Goal: Communication & Community: Participate in discussion

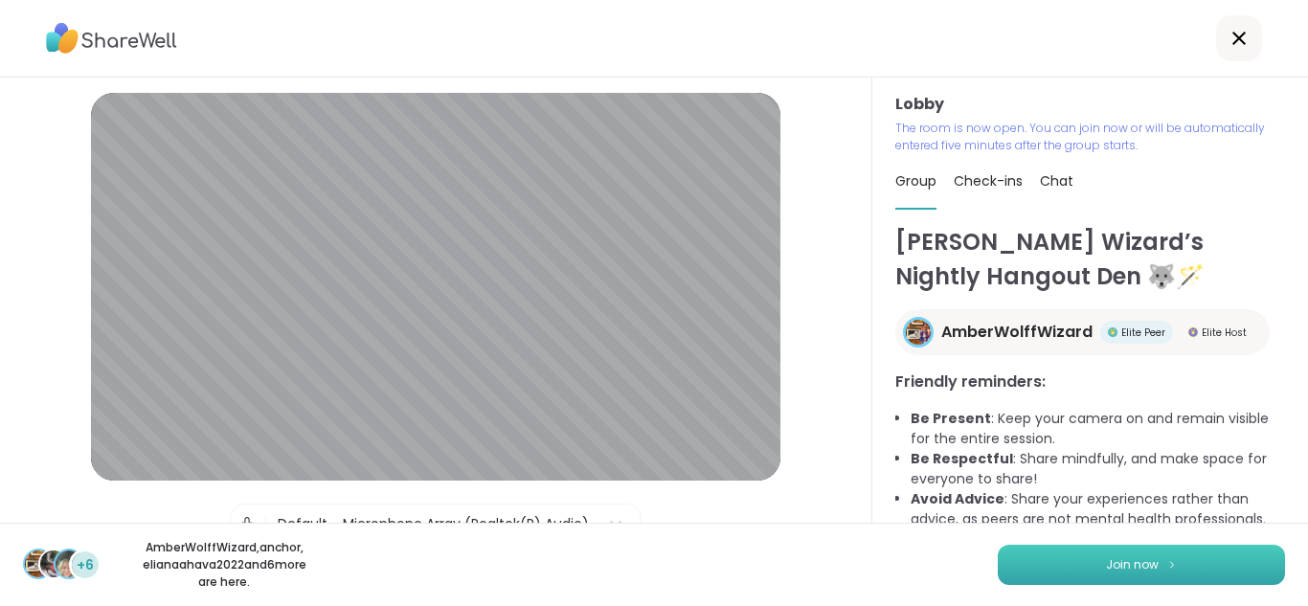
click at [1066, 556] on button "Join now" at bounding box center [1140, 565] width 287 height 40
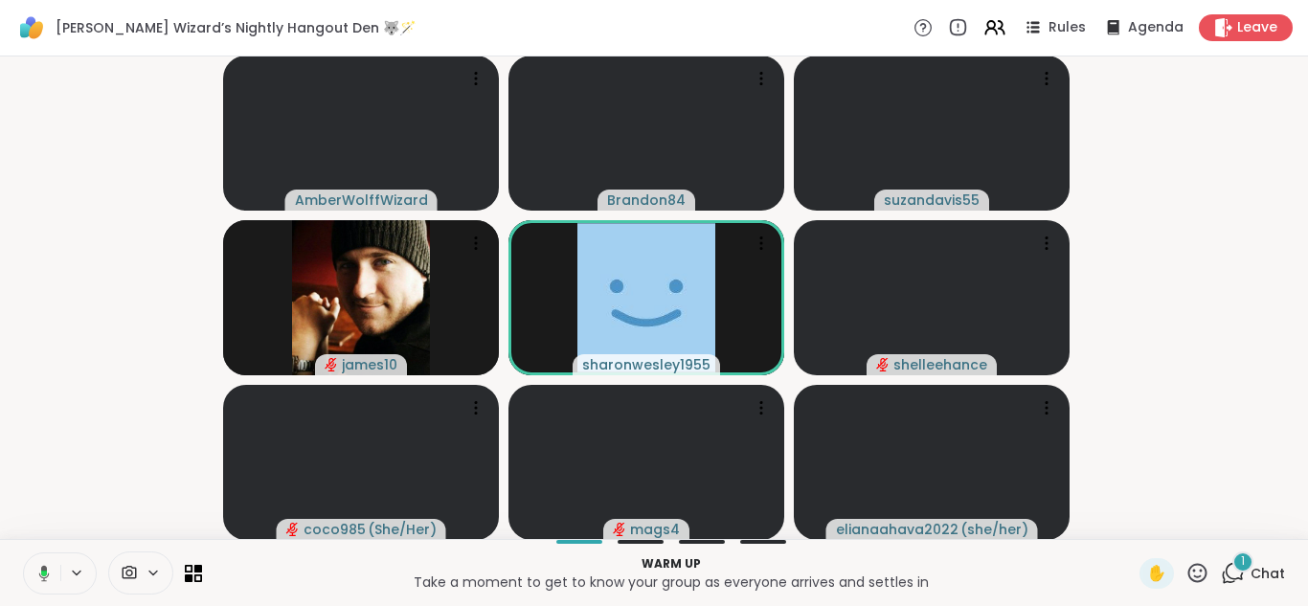
click at [35, 575] on icon at bounding box center [41, 573] width 17 height 17
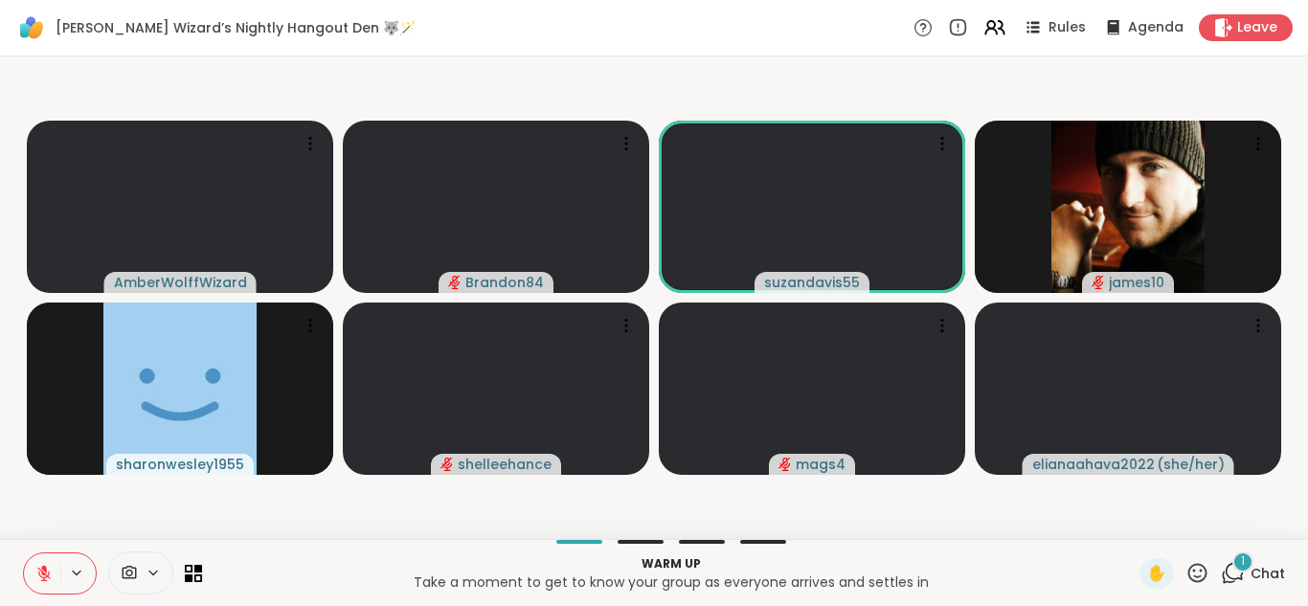
click at [35, 575] on icon at bounding box center [43, 573] width 17 height 17
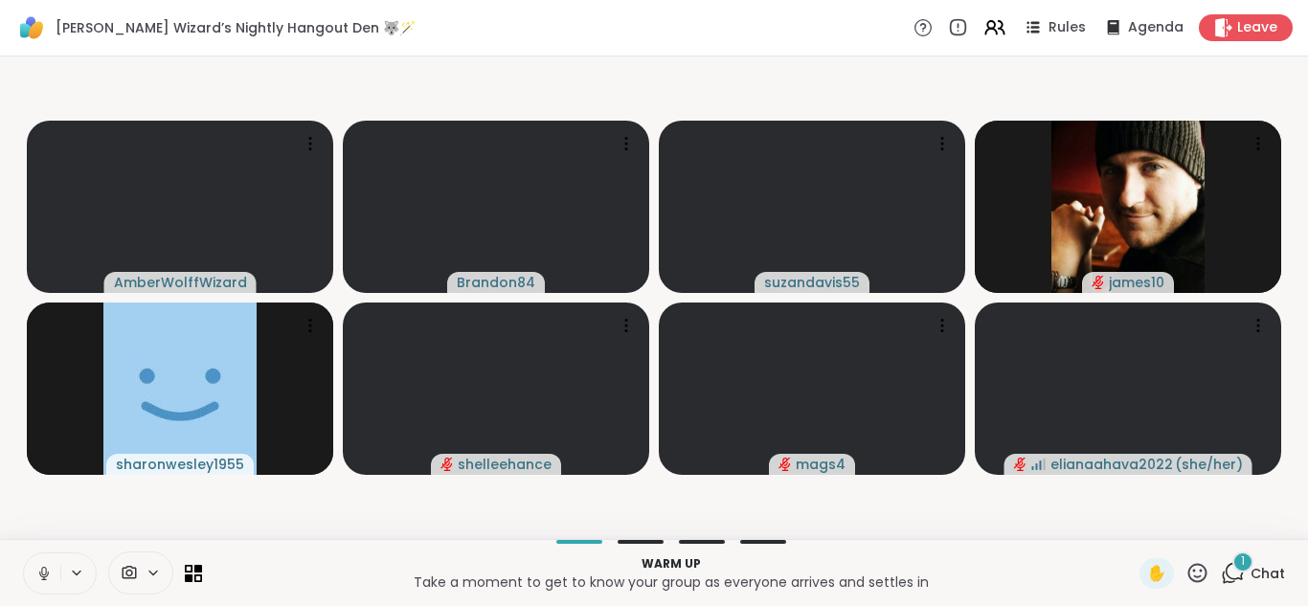
click at [35, 575] on icon at bounding box center [43, 573] width 17 height 17
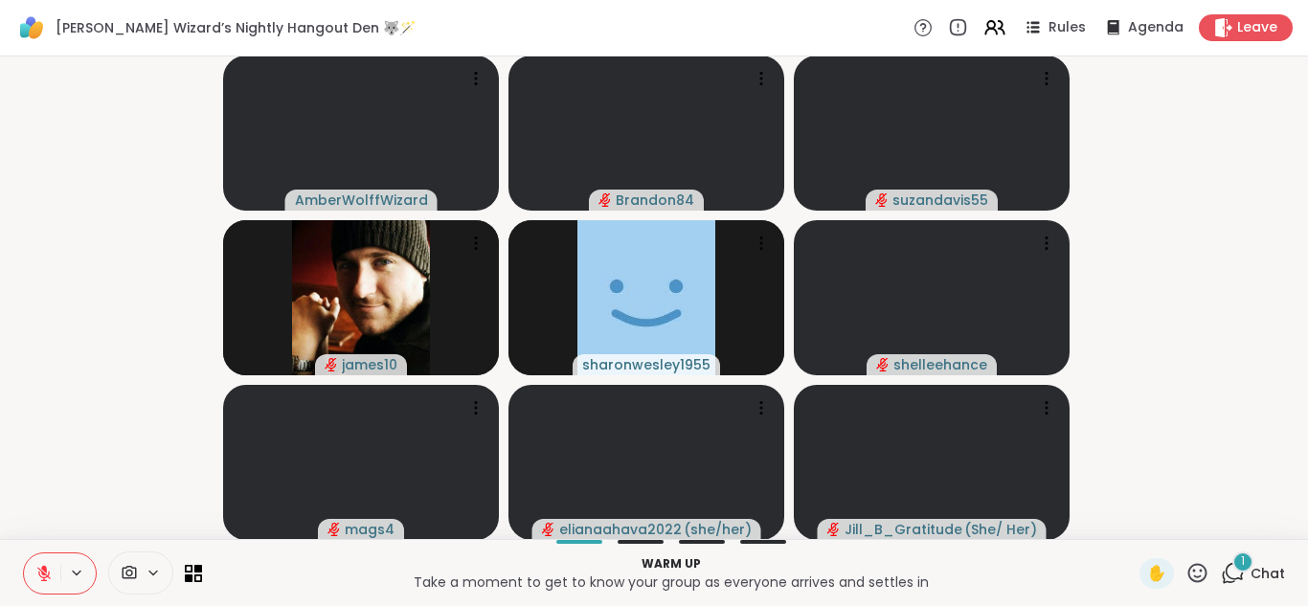
click at [35, 575] on icon at bounding box center [43, 573] width 17 height 17
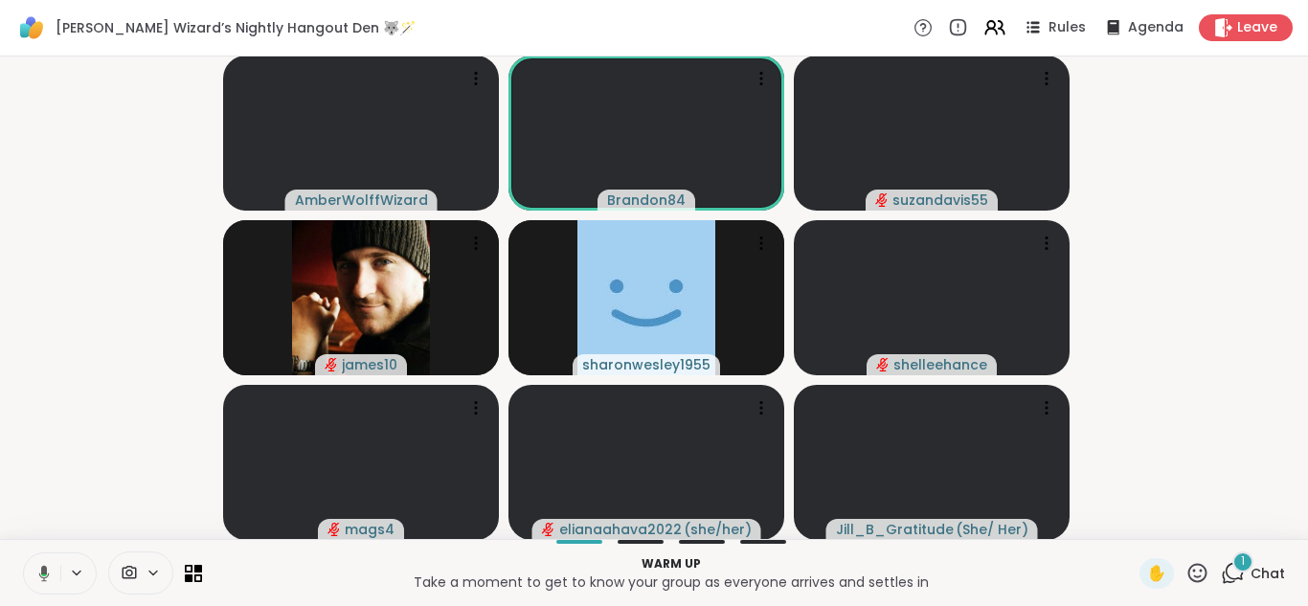
click at [35, 575] on icon at bounding box center [41, 573] width 17 height 17
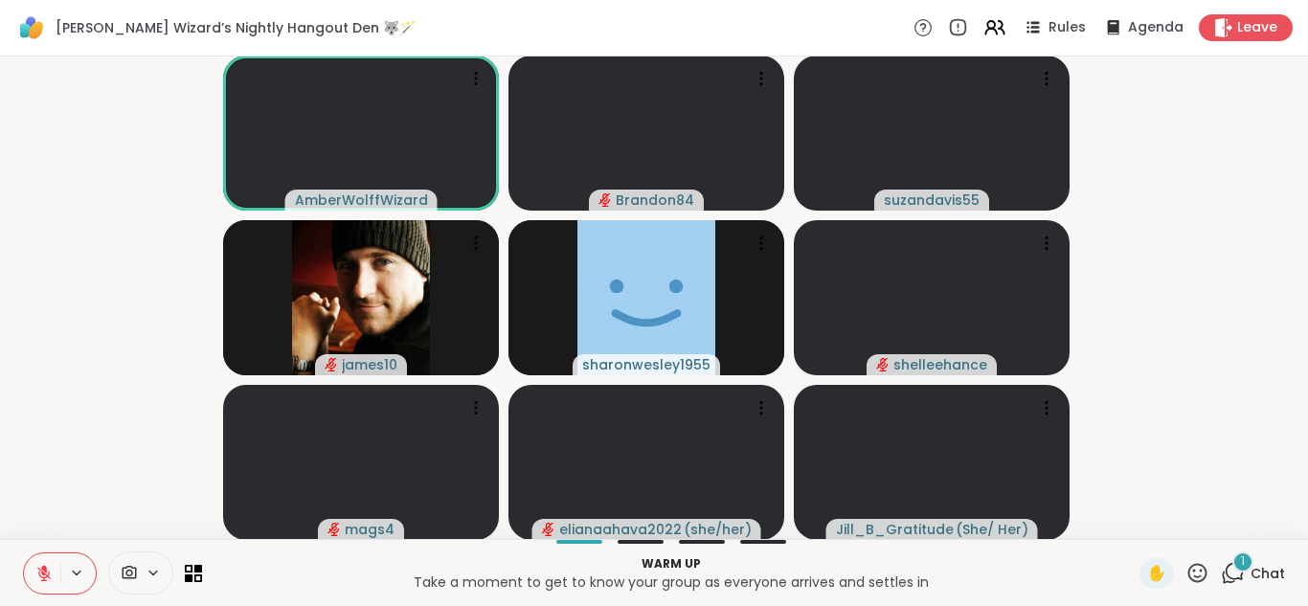
click at [35, 575] on icon at bounding box center [43, 573] width 17 height 17
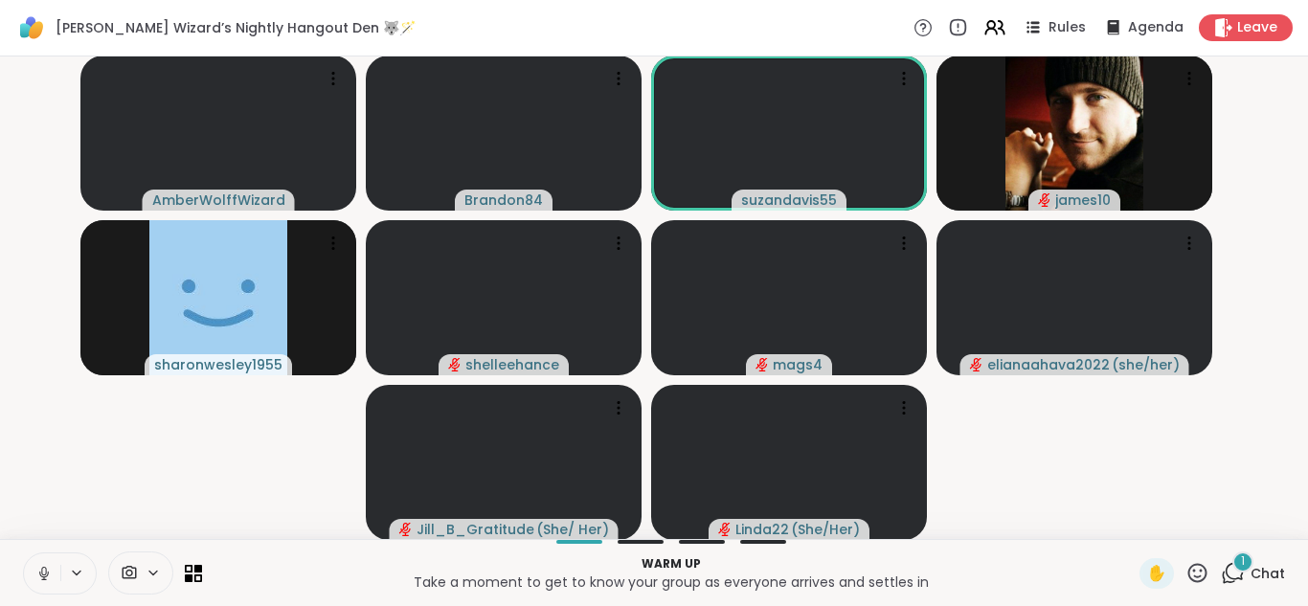
click at [35, 575] on icon at bounding box center [43, 573] width 17 height 17
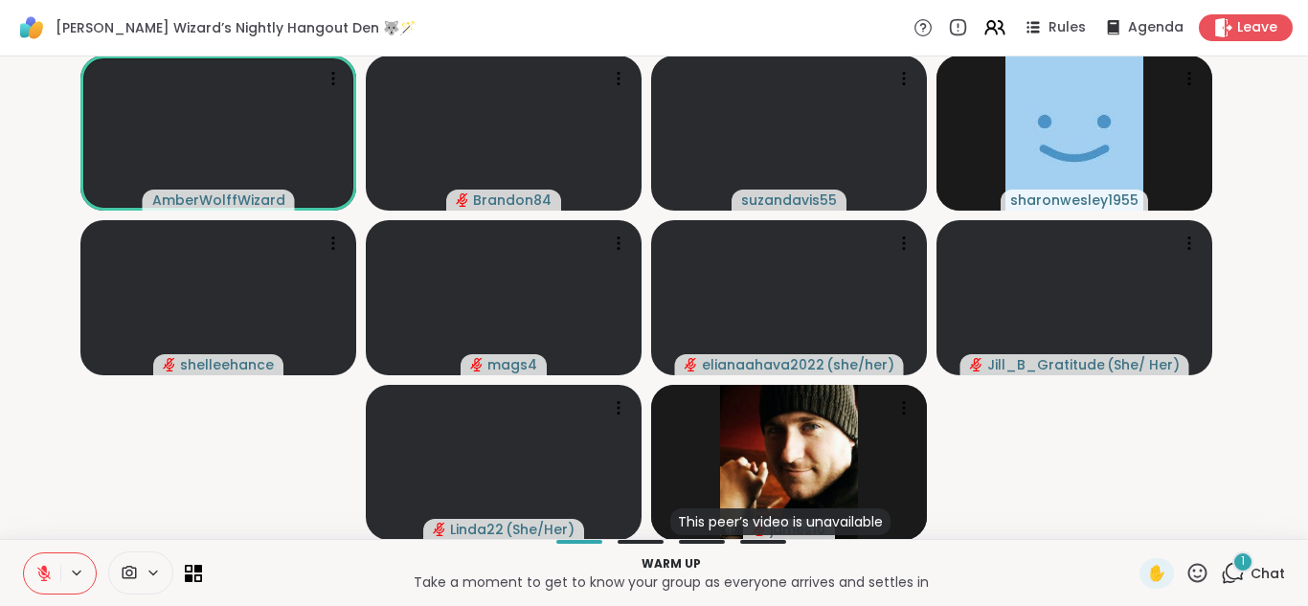
click at [35, 575] on icon at bounding box center [43, 573] width 17 height 17
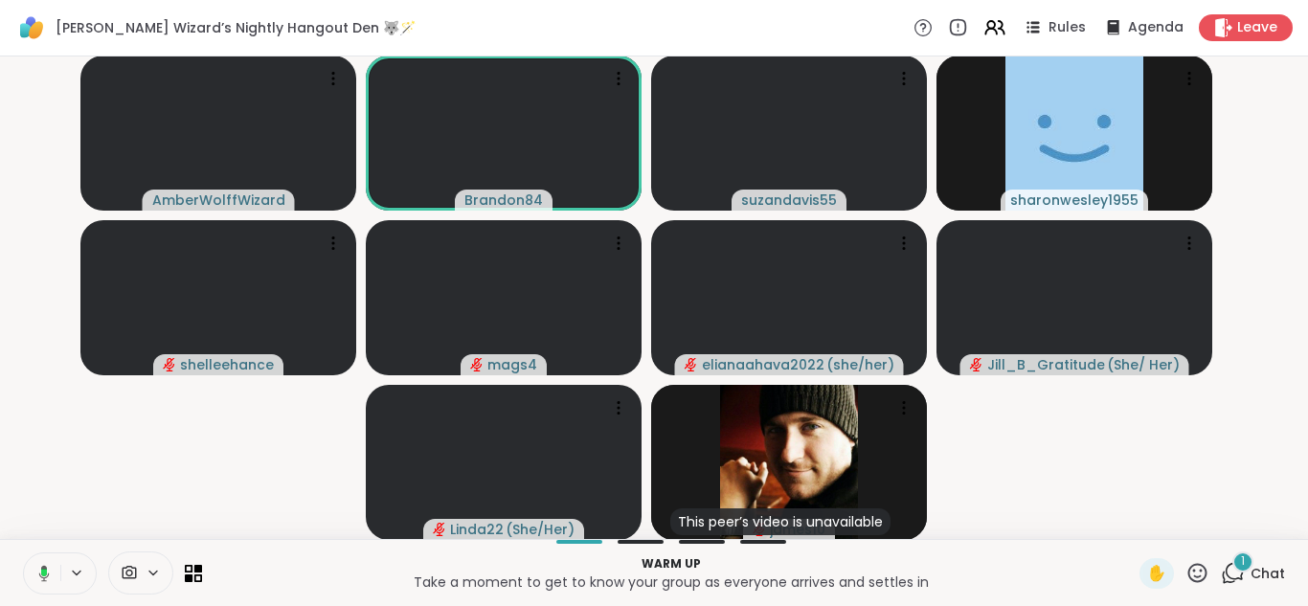
click at [35, 575] on icon at bounding box center [41, 573] width 17 height 17
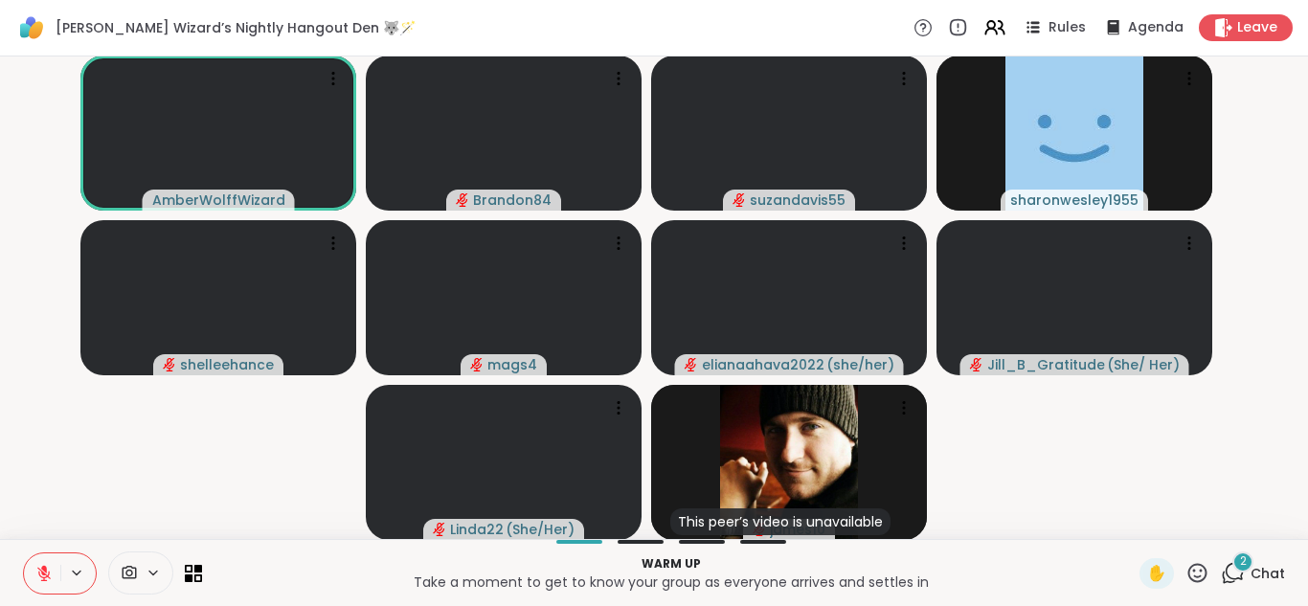
click at [35, 575] on icon at bounding box center [43, 573] width 17 height 17
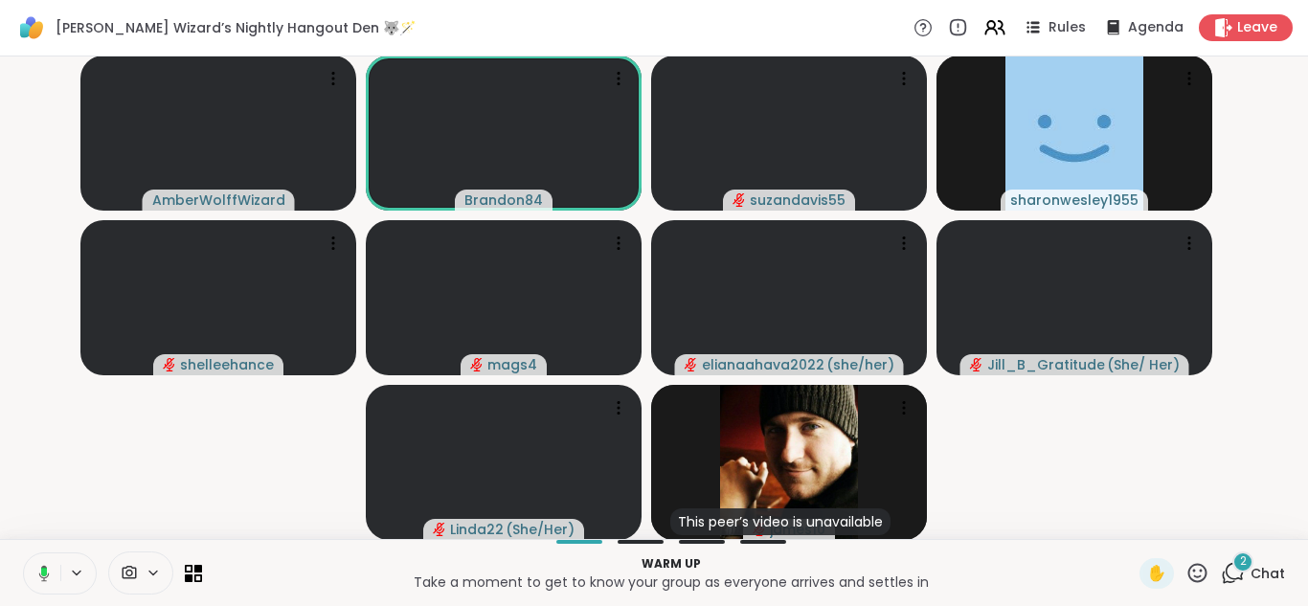
click at [35, 575] on icon at bounding box center [41, 573] width 17 height 17
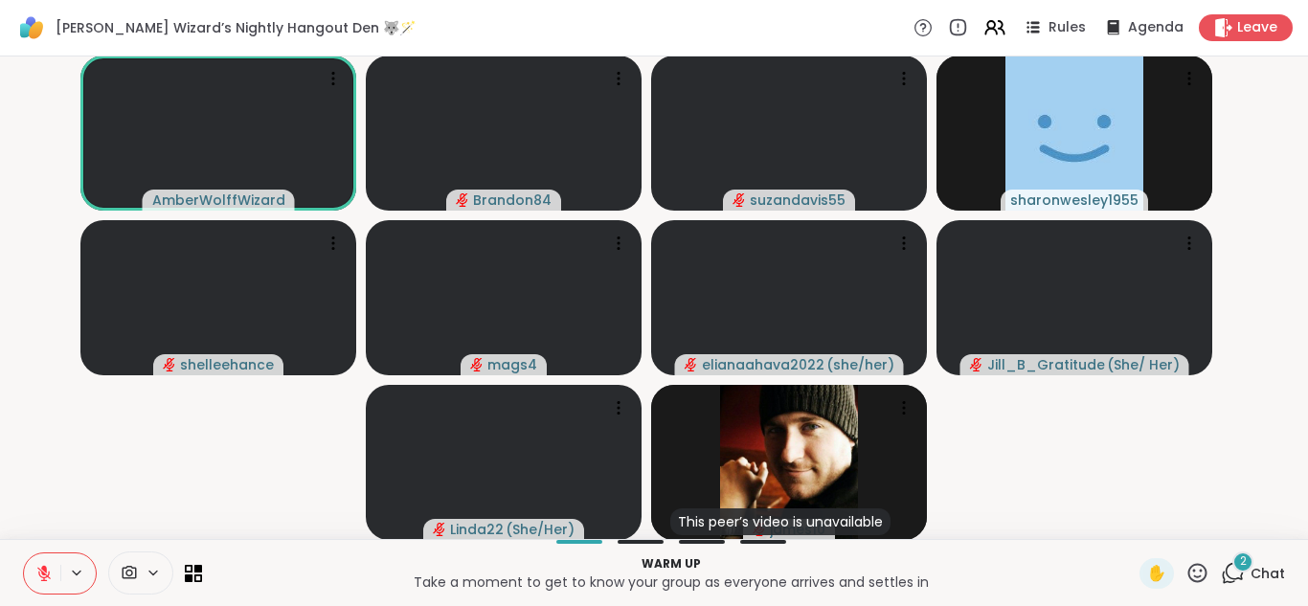
click at [35, 575] on icon at bounding box center [43, 573] width 17 height 17
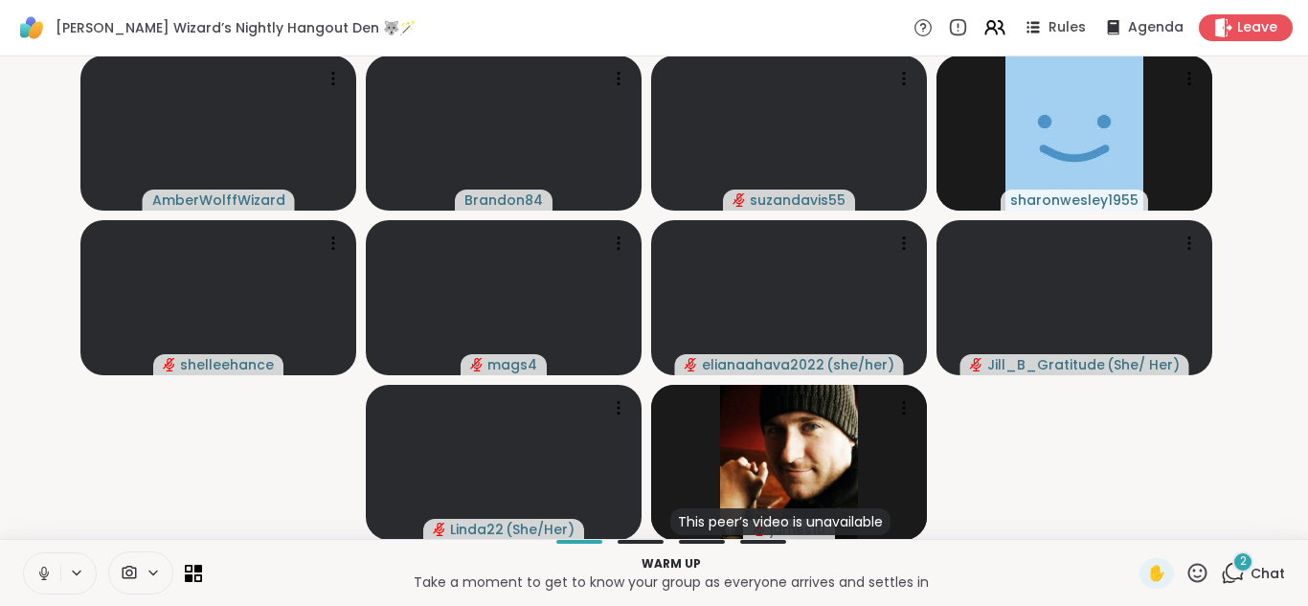
click at [24, 553] on button at bounding box center [42, 573] width 36 height 40
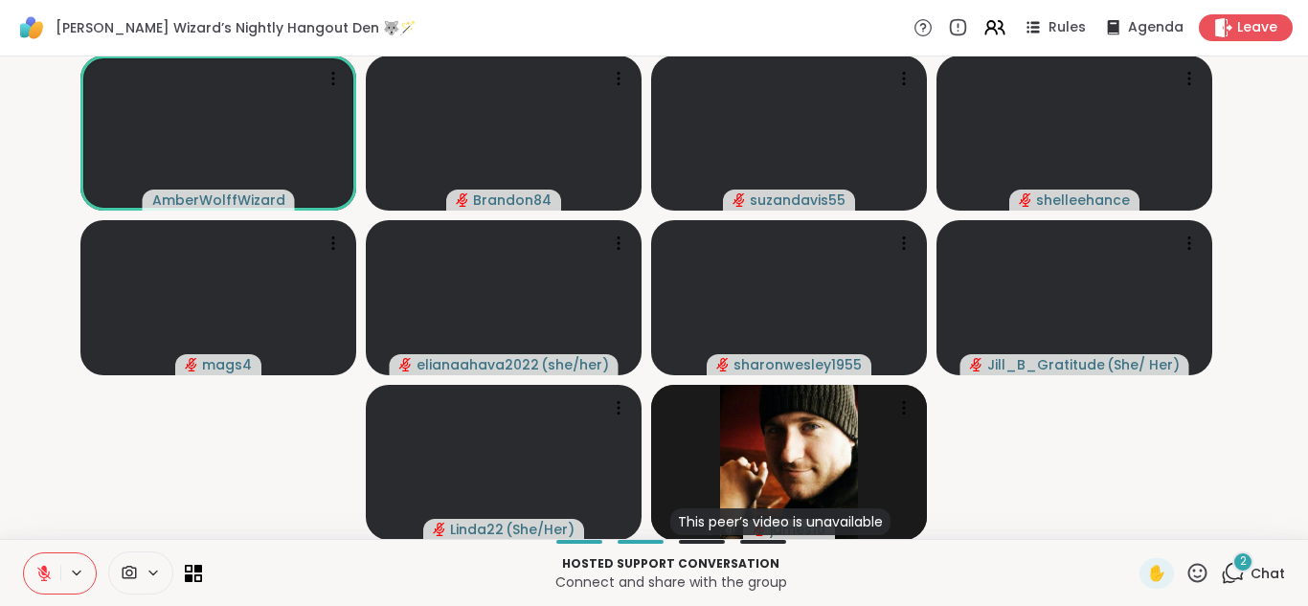
click at [1230, 573] on icon at bounding box center [1232, 573] width 24 height 24
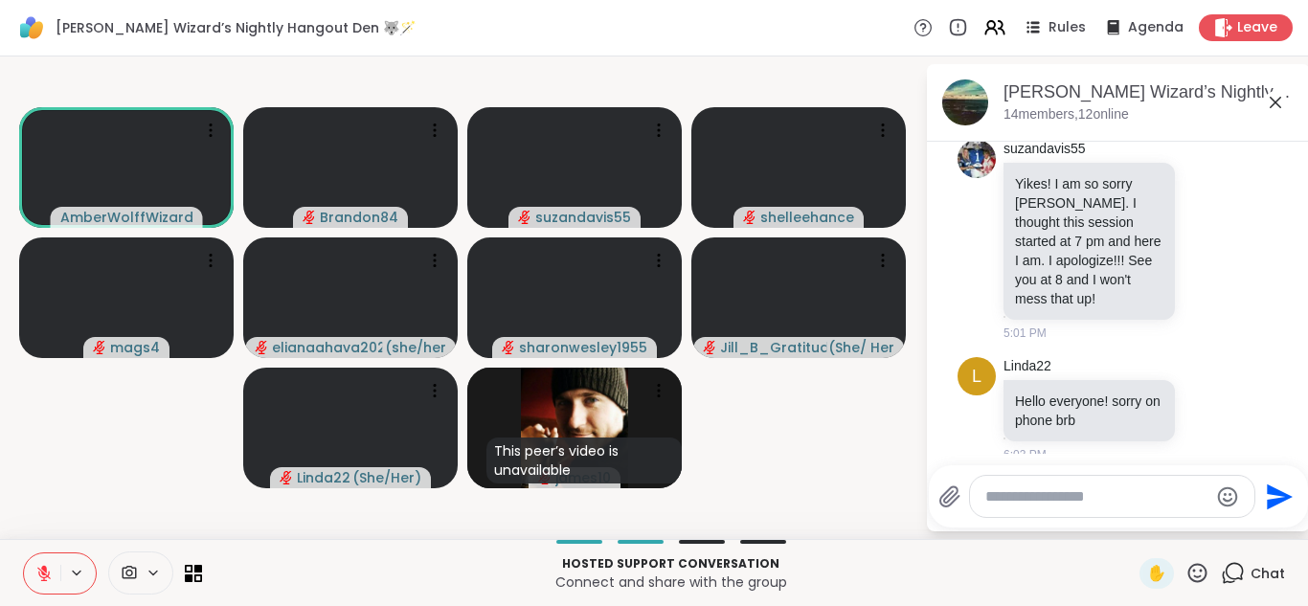
scroll to position [70, 0]
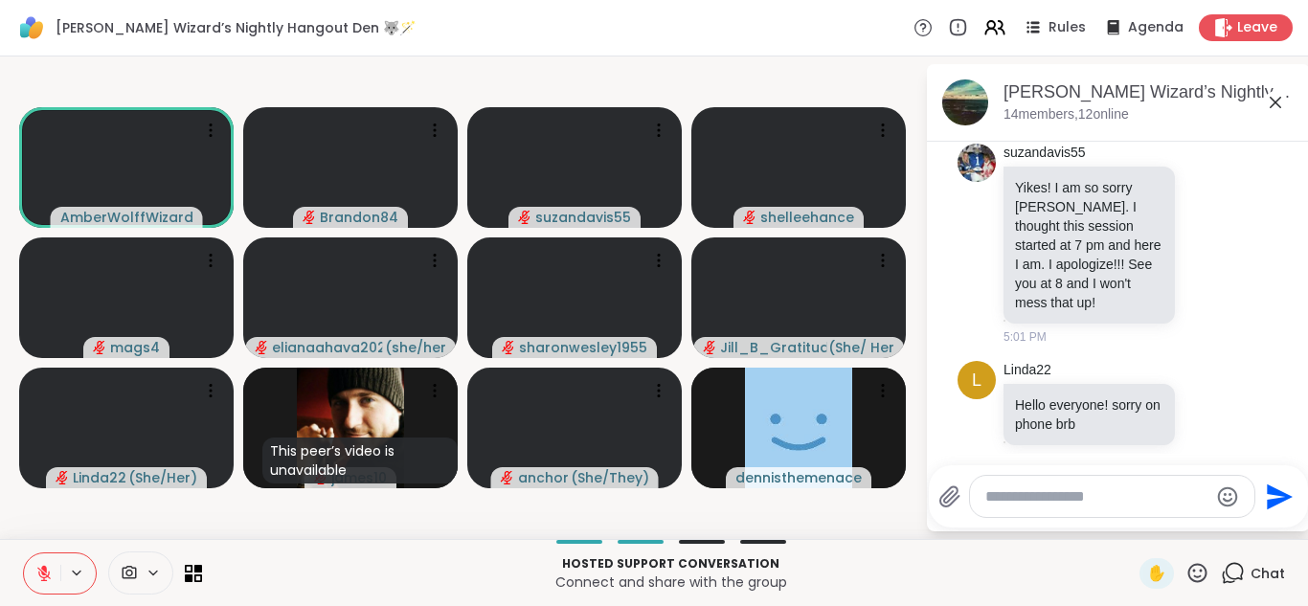
click at [1186, 569] on icon at bounding box center [1197, 573] width 24 height 24
click at [1131, 526] on span "❤️" at bounding box center [1140, 522] width 19 height 23
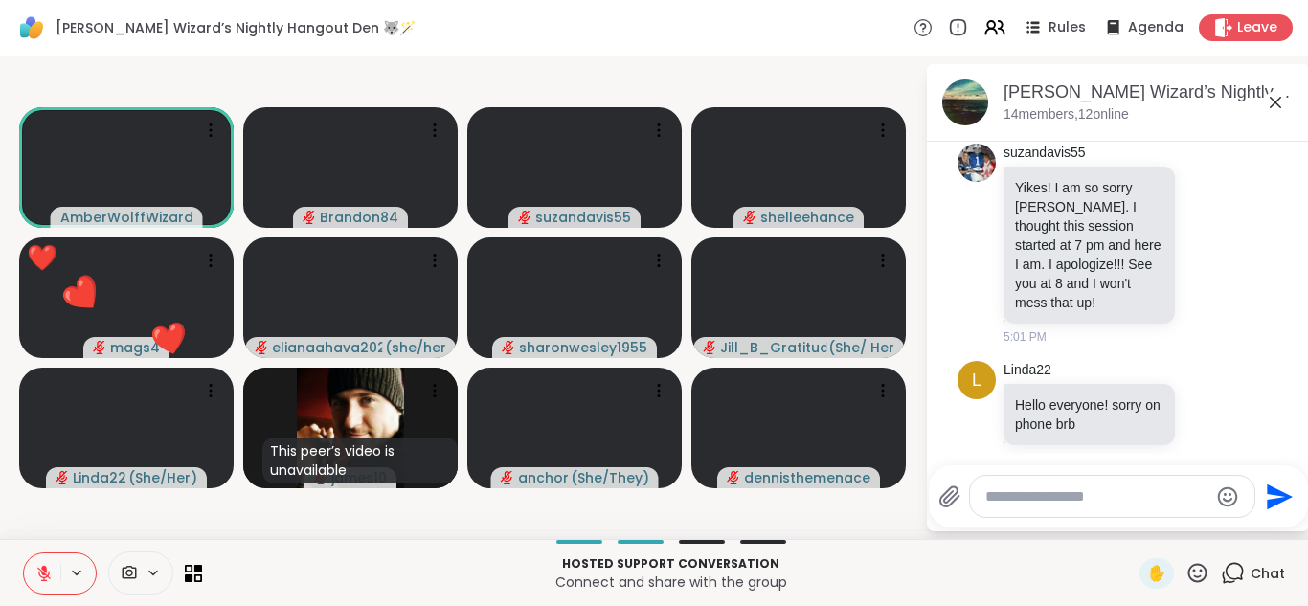
click at [1185, 572] on icon at bounding box center [1197, 573] width 24 height 24
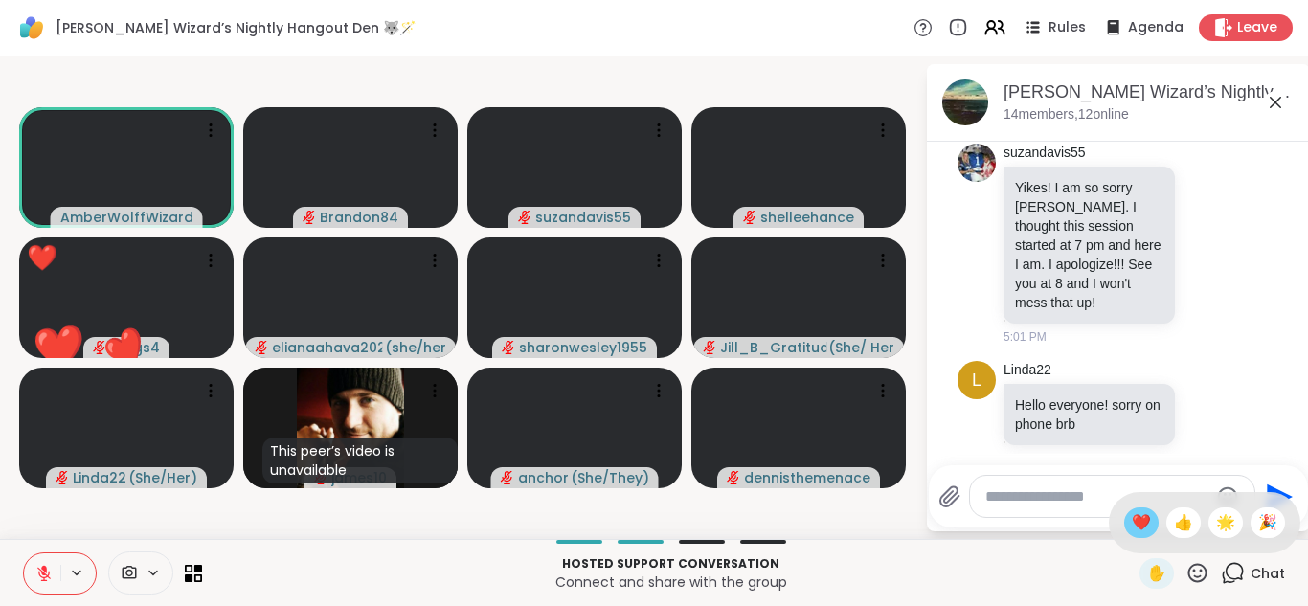
click at [1131, 522] on span "❤️" at bounding box center [1140, 522] width 19 height 23
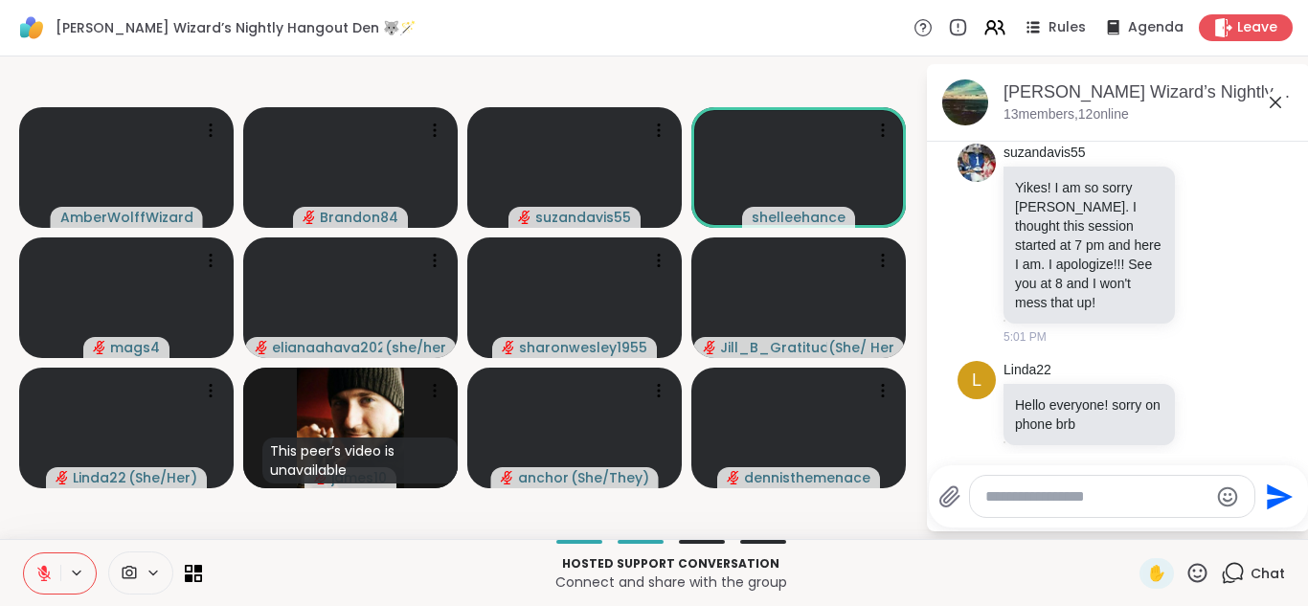
click at [46, 566] on icon at bounding box center [43, 573] width 17 height 17
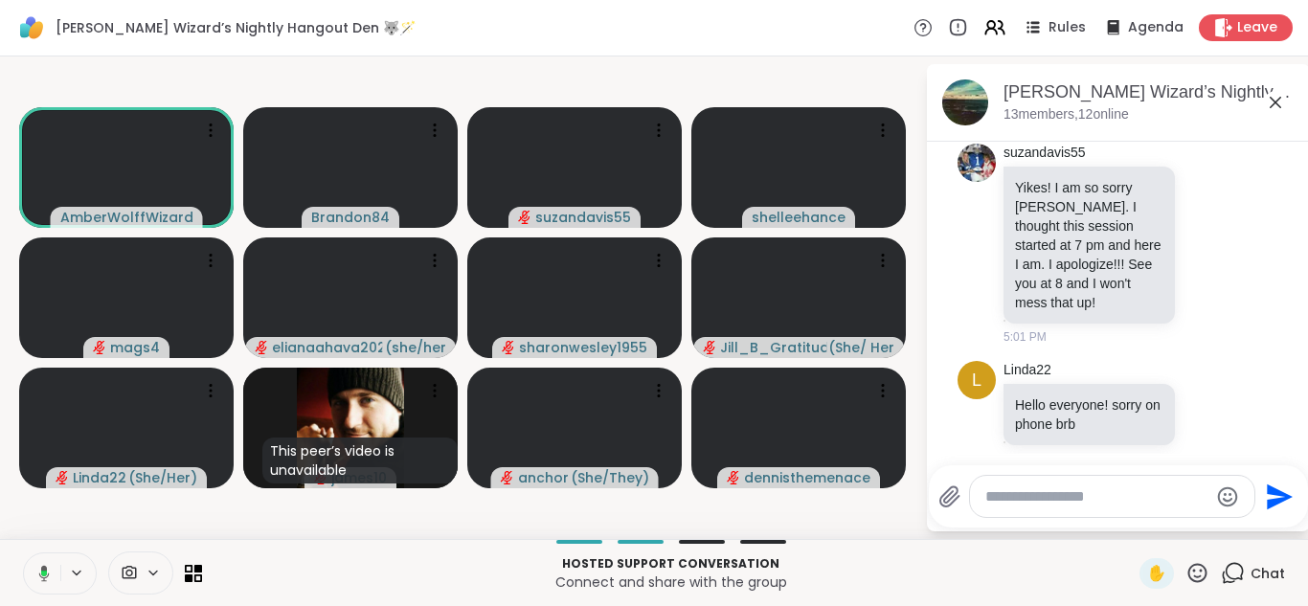
click at [21, 553] on button at bounding box center [40, 573] width 39 height 40
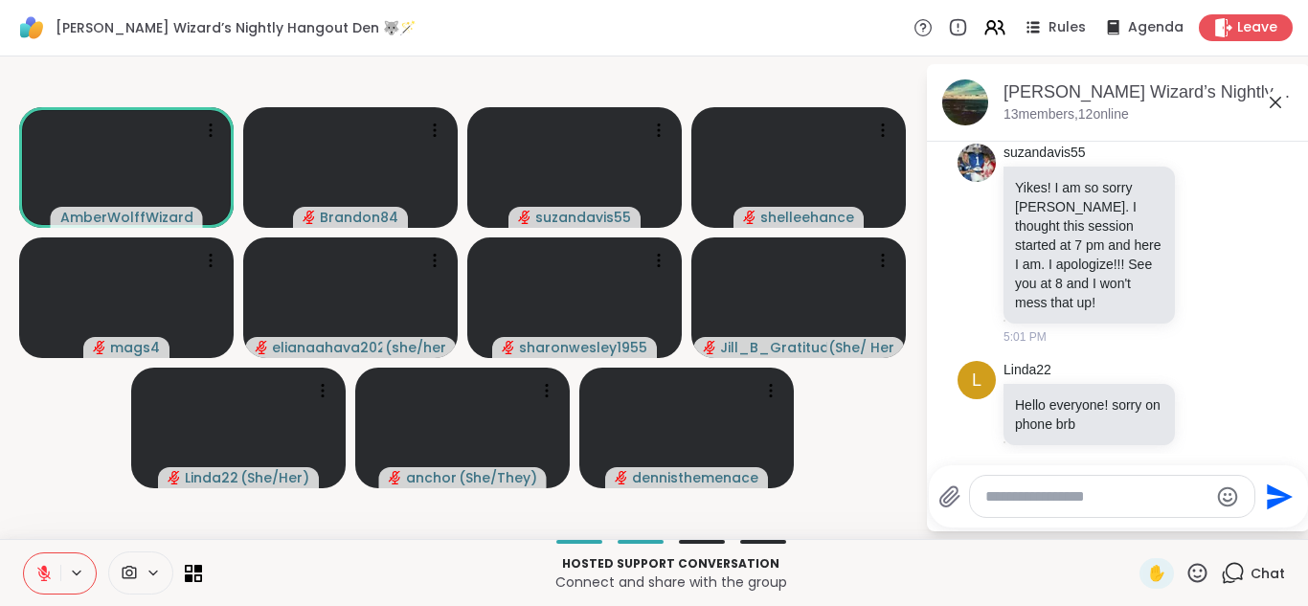
click at [46, 566] on icon at bounding box center [43, 573] width 17 height 17
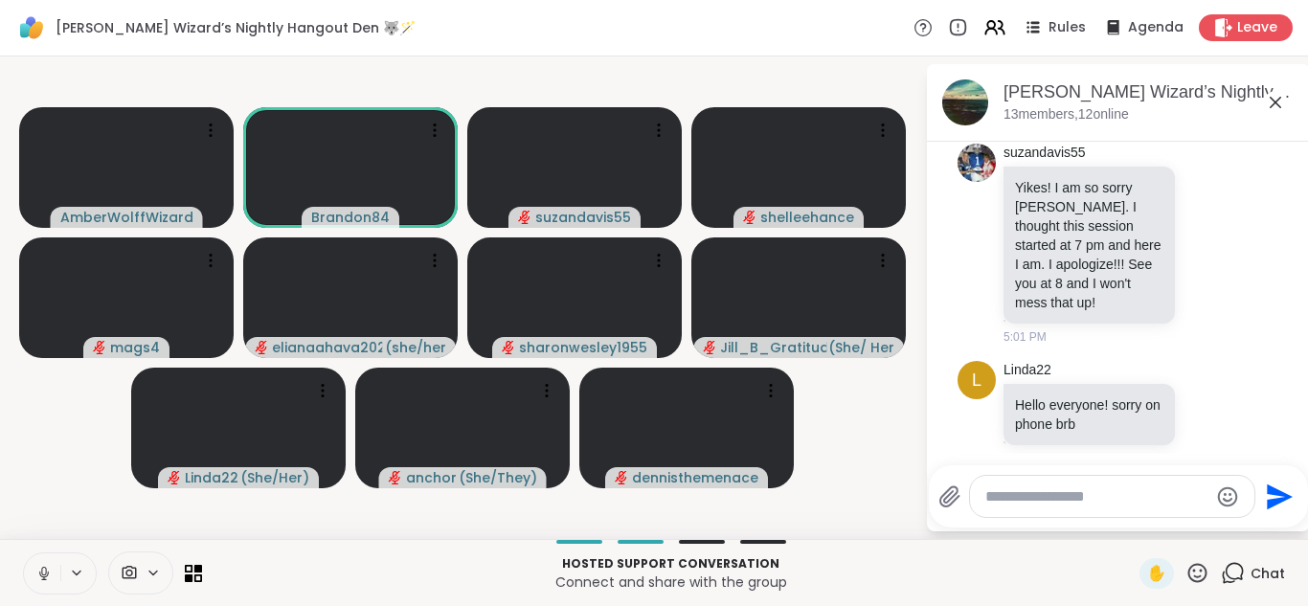
click at [46, 566] on icon at bounding box center [43, 573] width 17 height 17
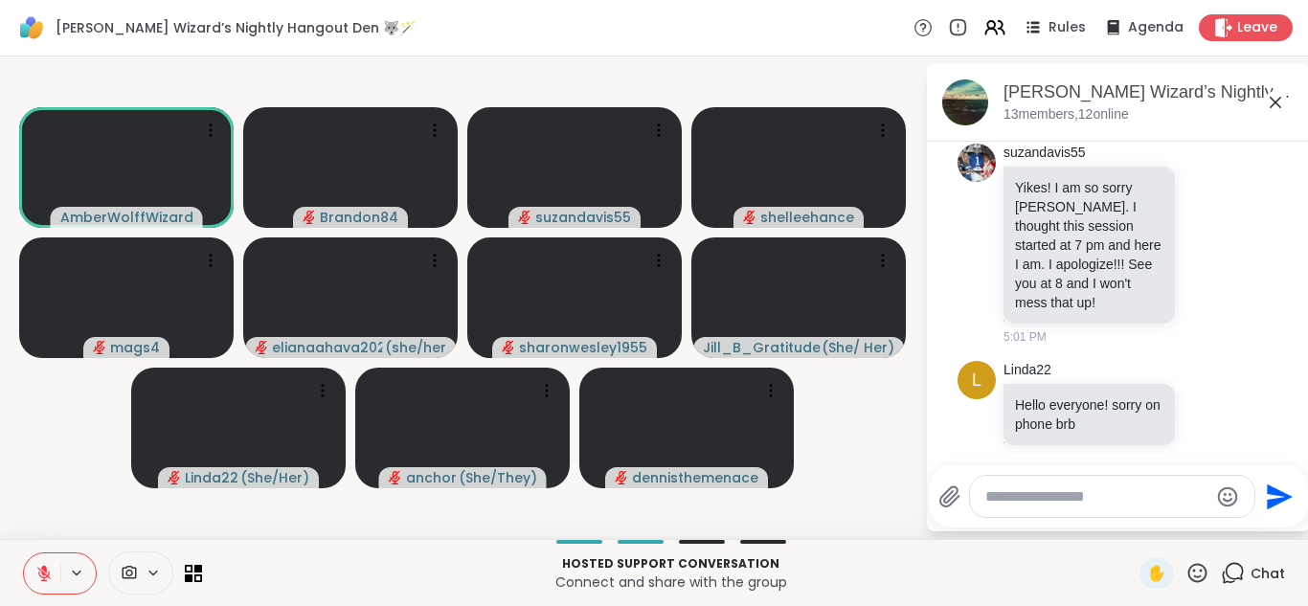
click at [46, 566] on icon at bounding box center [43, 573] width 17 height 17
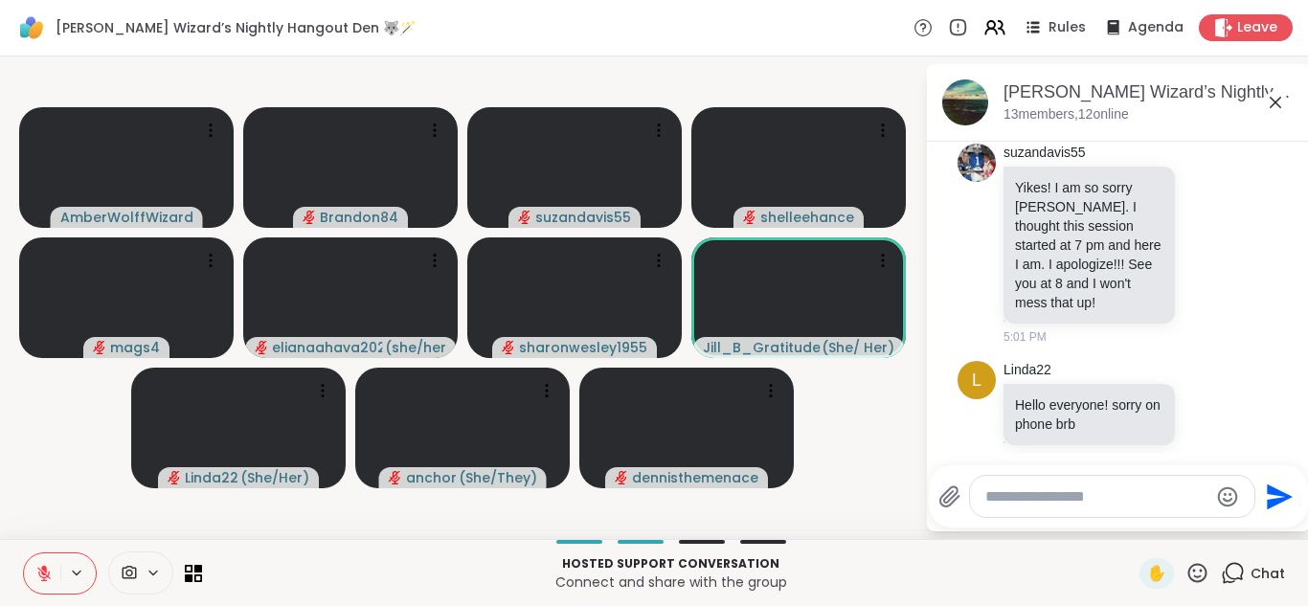
click at [46, 566] on icon at bounding box center [43, 573] width 17 height 17
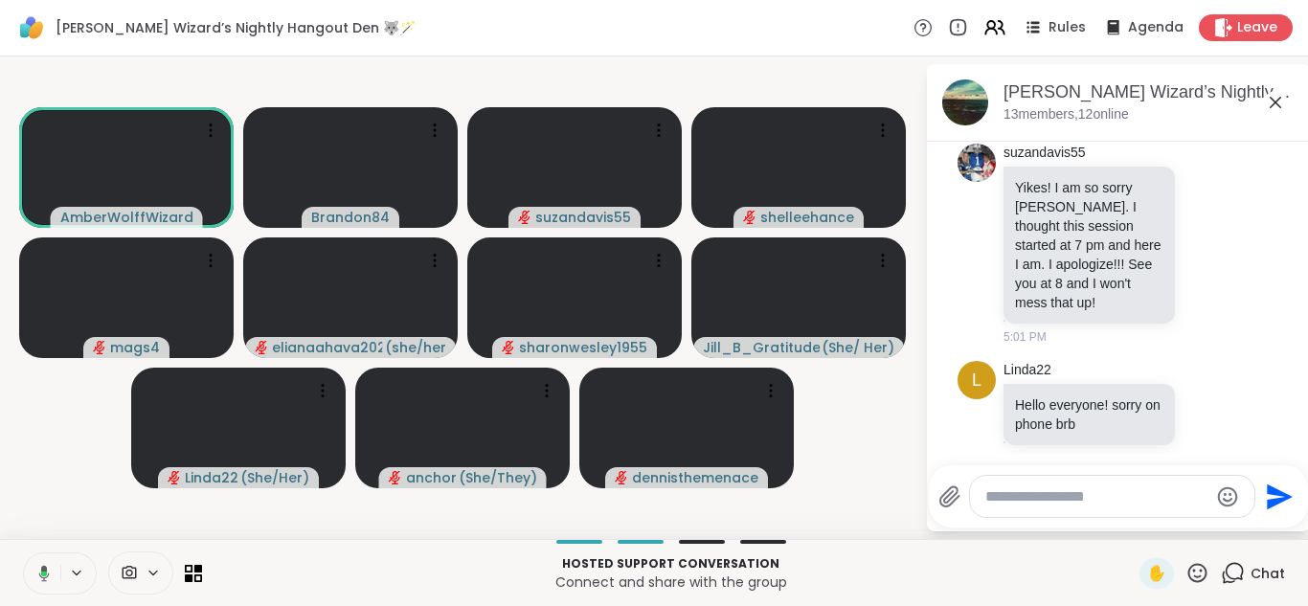
click at [46, 566] on icon at bounding box center [41, 573] width 17 height 17
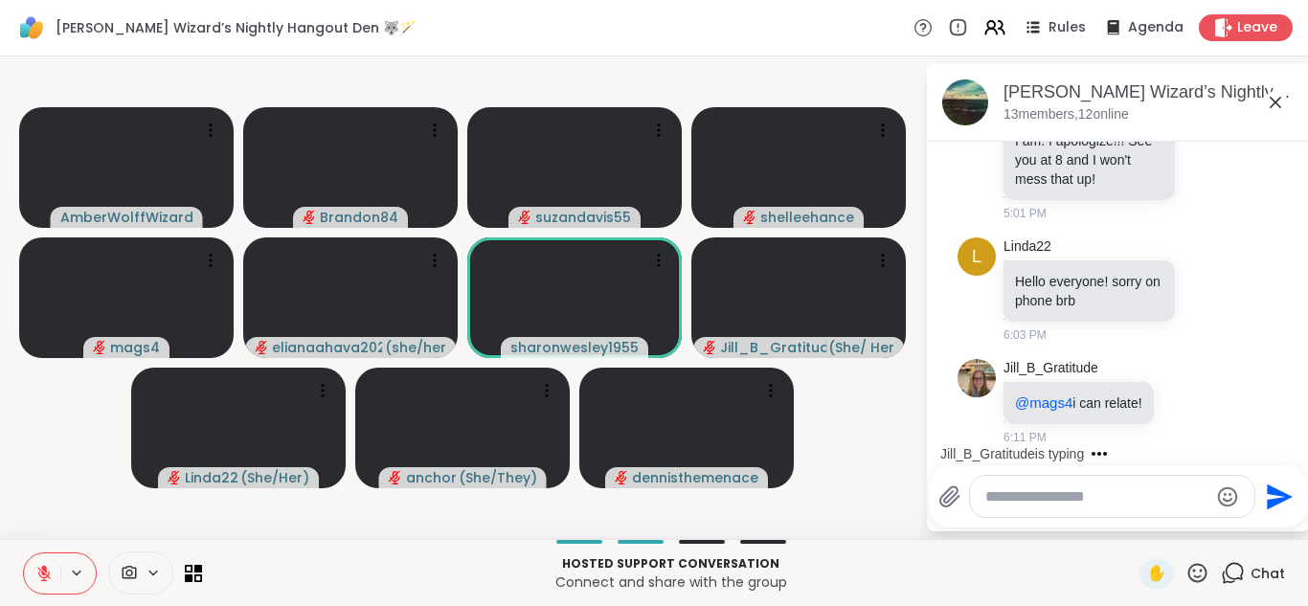
scroll to position [287, 0]
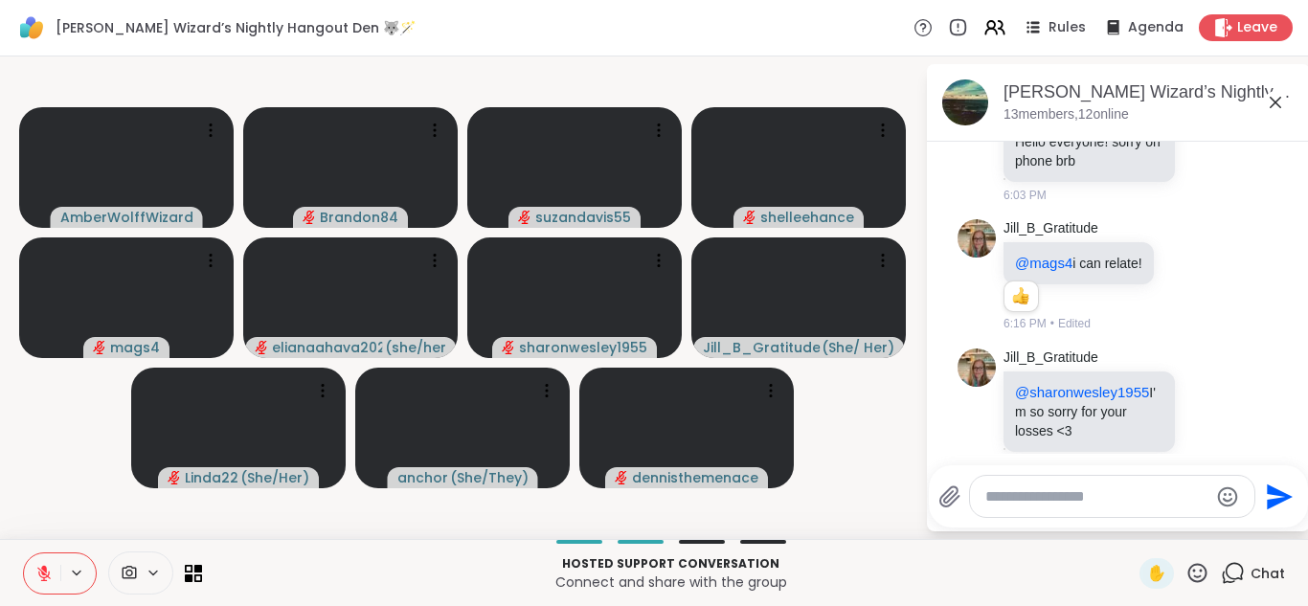
click at [24, 553] on button at bounding box center [42, 573] width 36 height 40
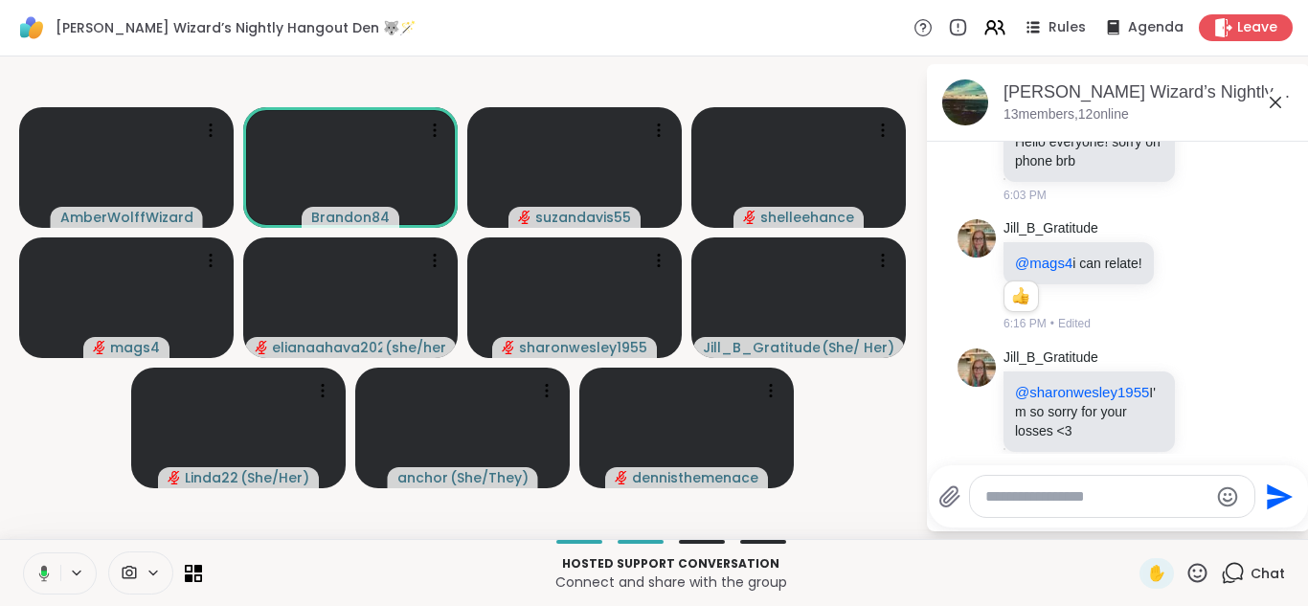
click at [21, 553] on button at bounding box center [40, 573] width 39 height 40
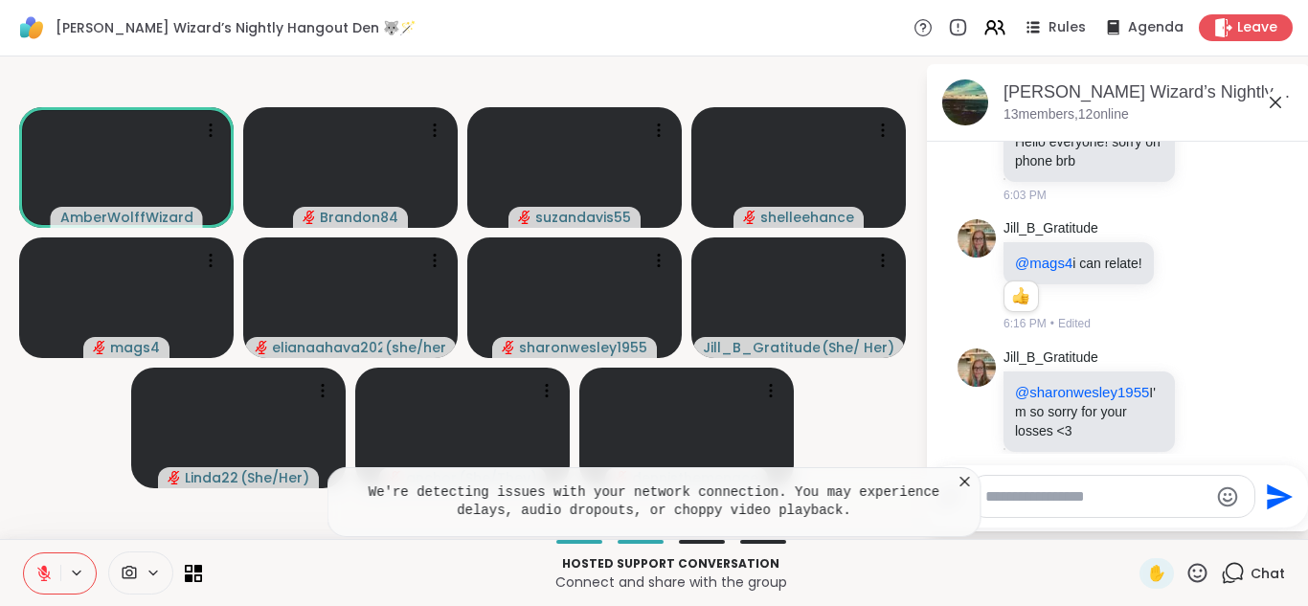
click at [24, 553] on button at bounding box center [42, 573] width 36 height 40
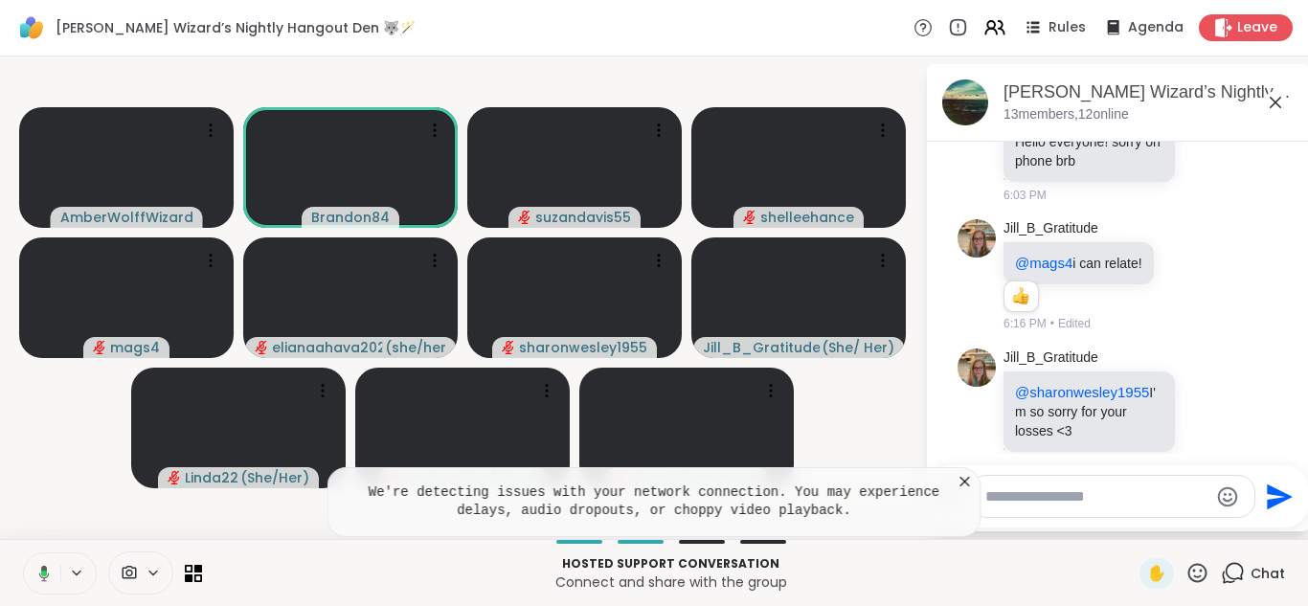
click at [21, 553] on button at bounding box center [40, 573] width 39 height 40
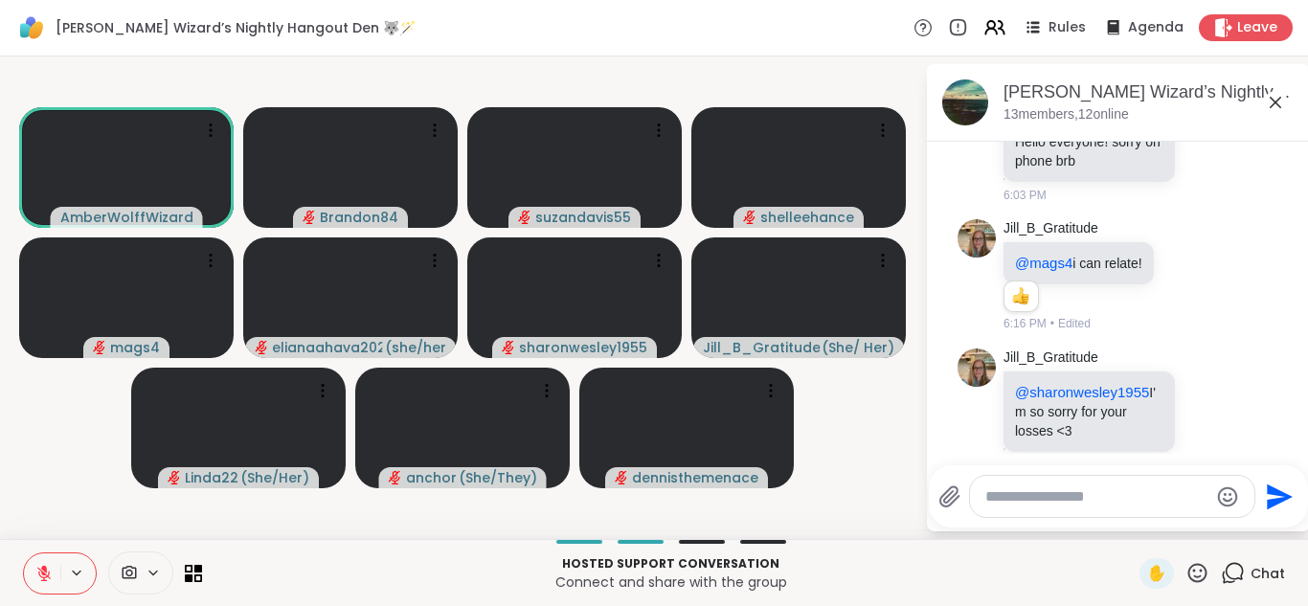
click at [24, 553] on button at bounding box center [42, 573] width 36 height 40
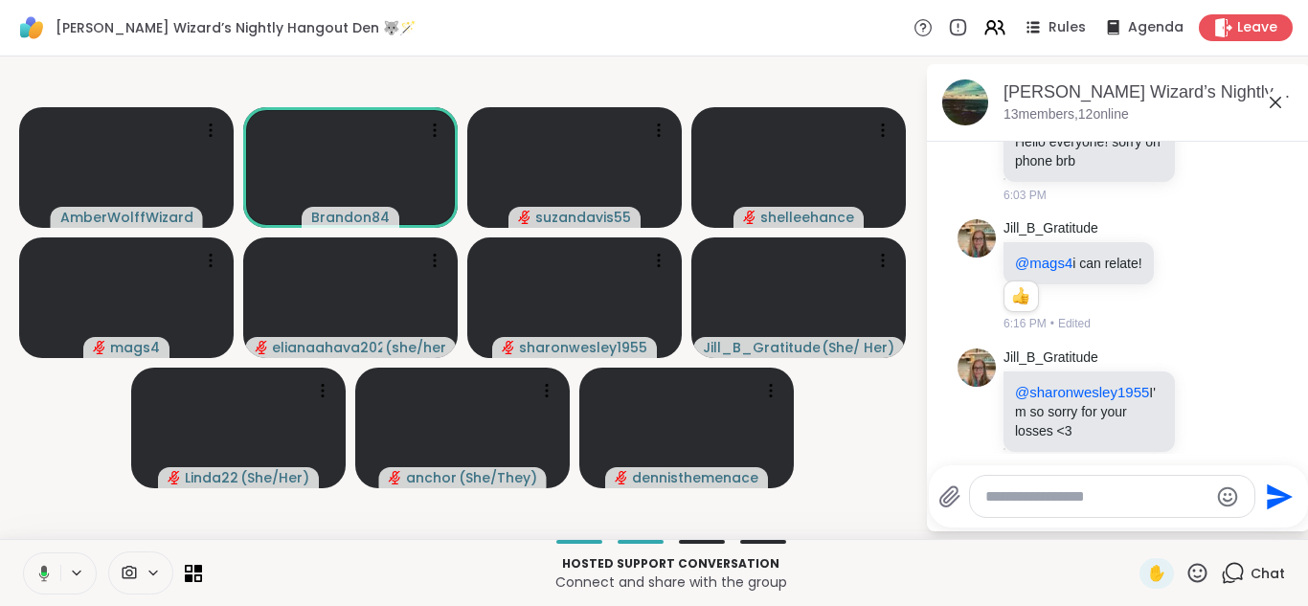
click at [21, 553] on button at bounding box center [40, 573] width 39 height 40
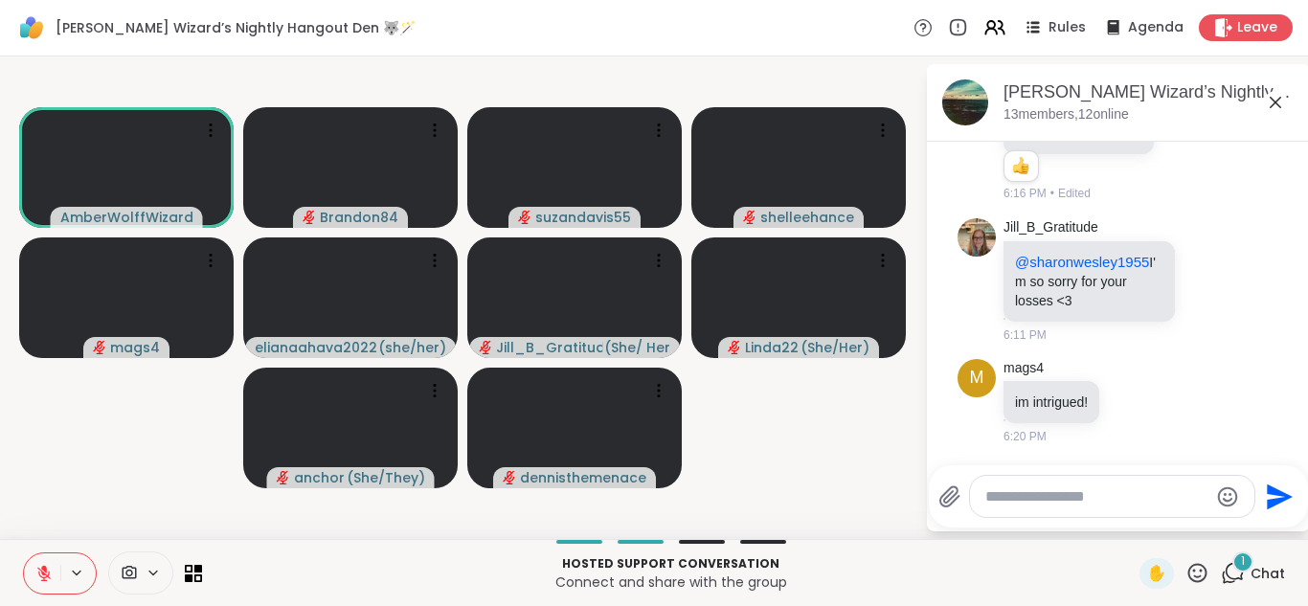
scroll to position [538, 0]
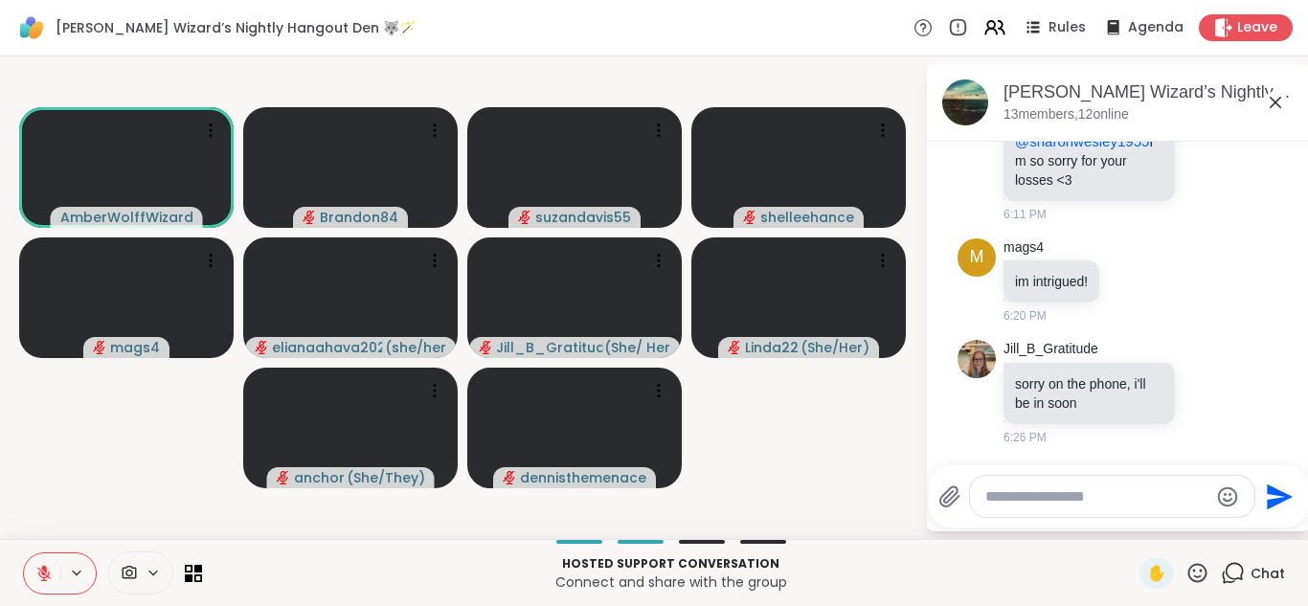
click at [24, 553] on button at bounding box center [42, 573] width 36 height 40
click at [46, 566] on icon at bounding box center [43, 573] width 17 height 17
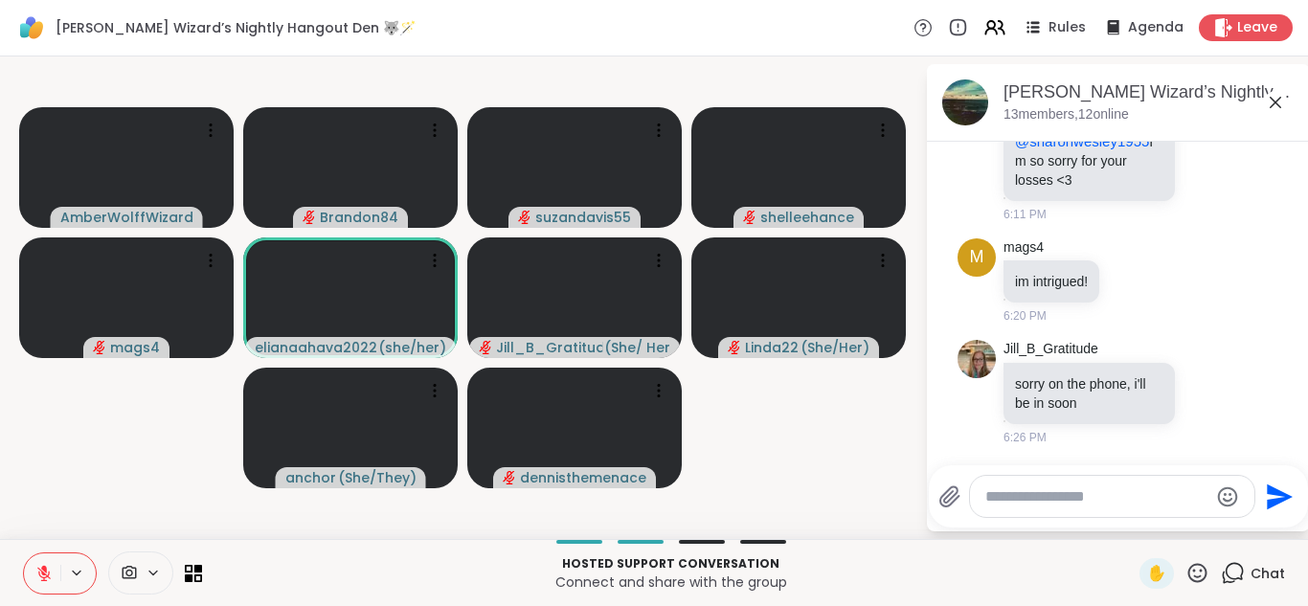
click at [24, 553] on button at bounding box center [42, 573] width 36 height 40
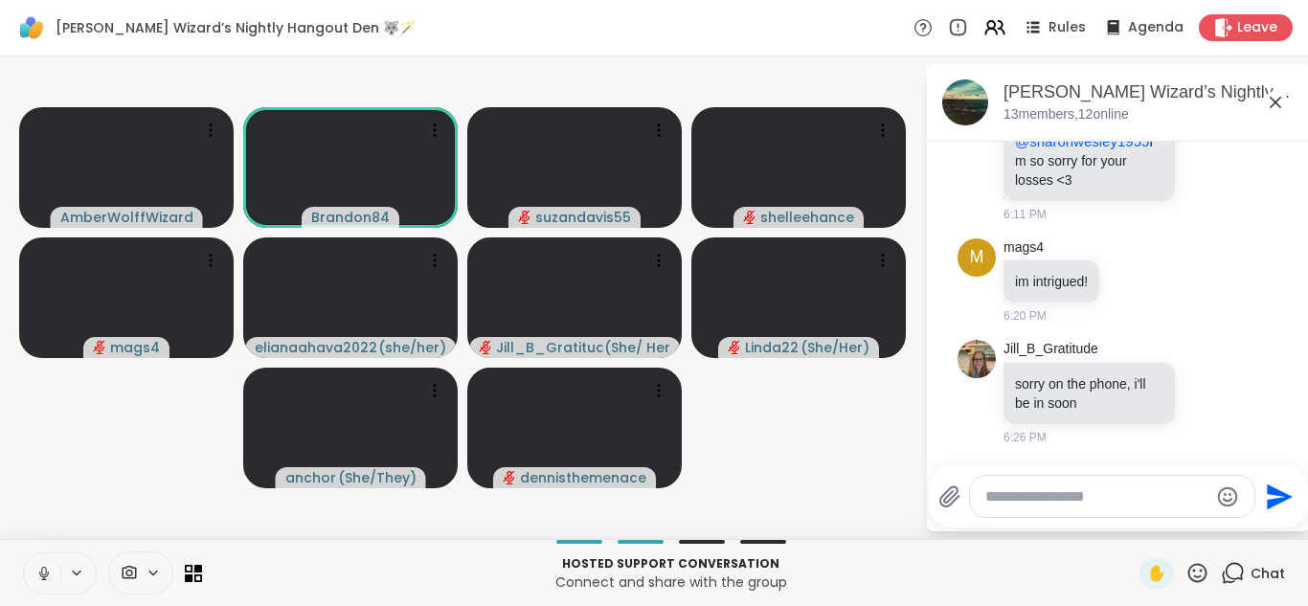
click at [24, 553] on button at bounding box center [42, 573] width 36 height 40
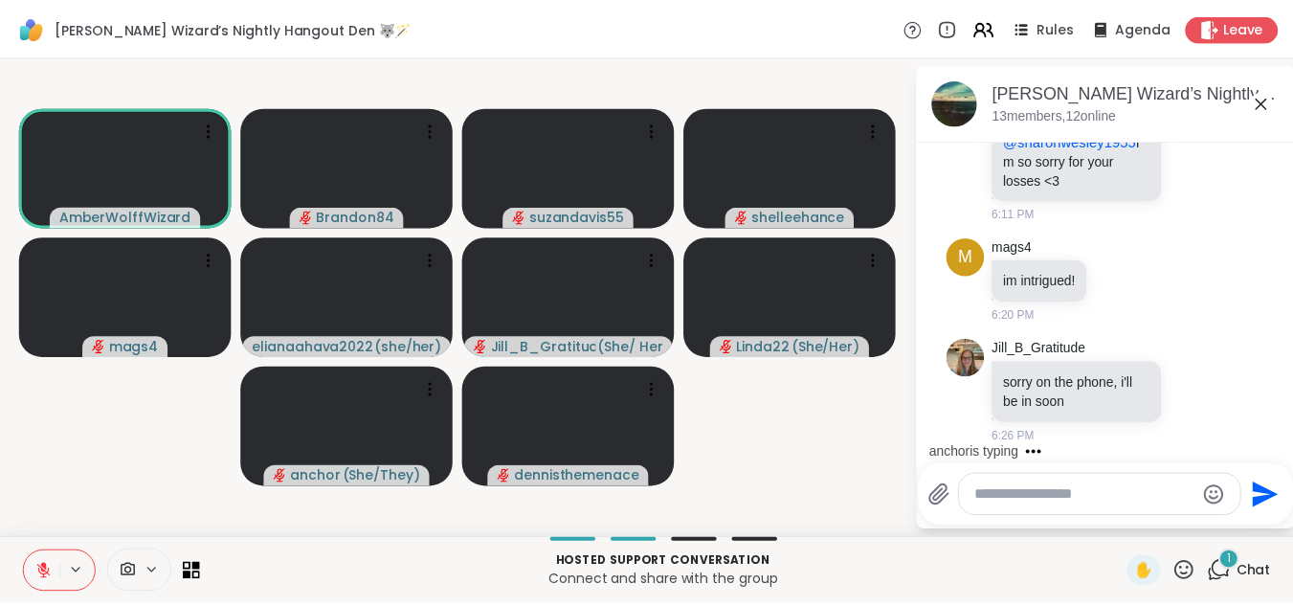
scroll to position [640, 0]
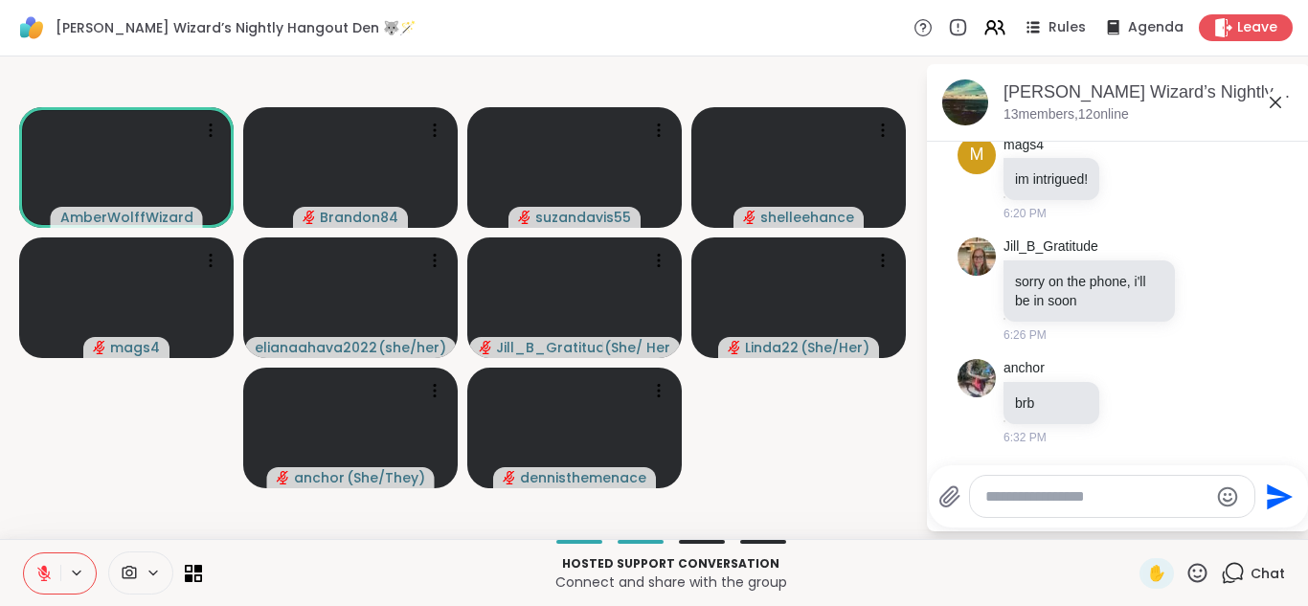
click at [24, 553] on button at bounding box center [42, 573] width 36 height 40
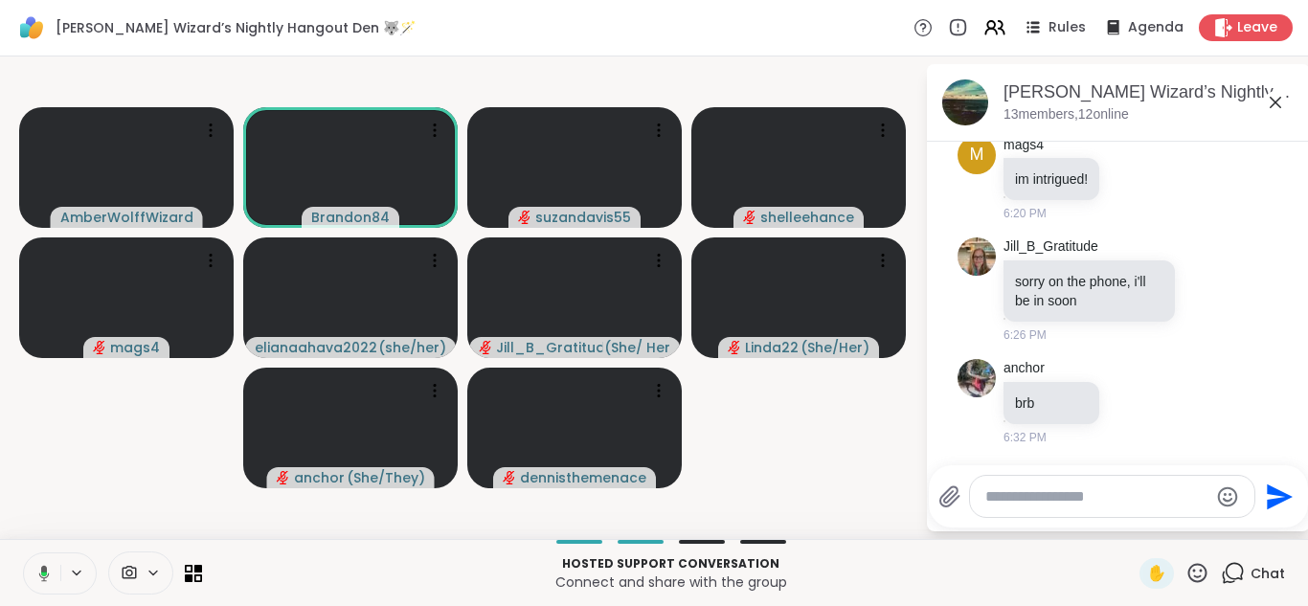
click at [21, 553] on button at bounding box center [40, 573] width 39 height 40
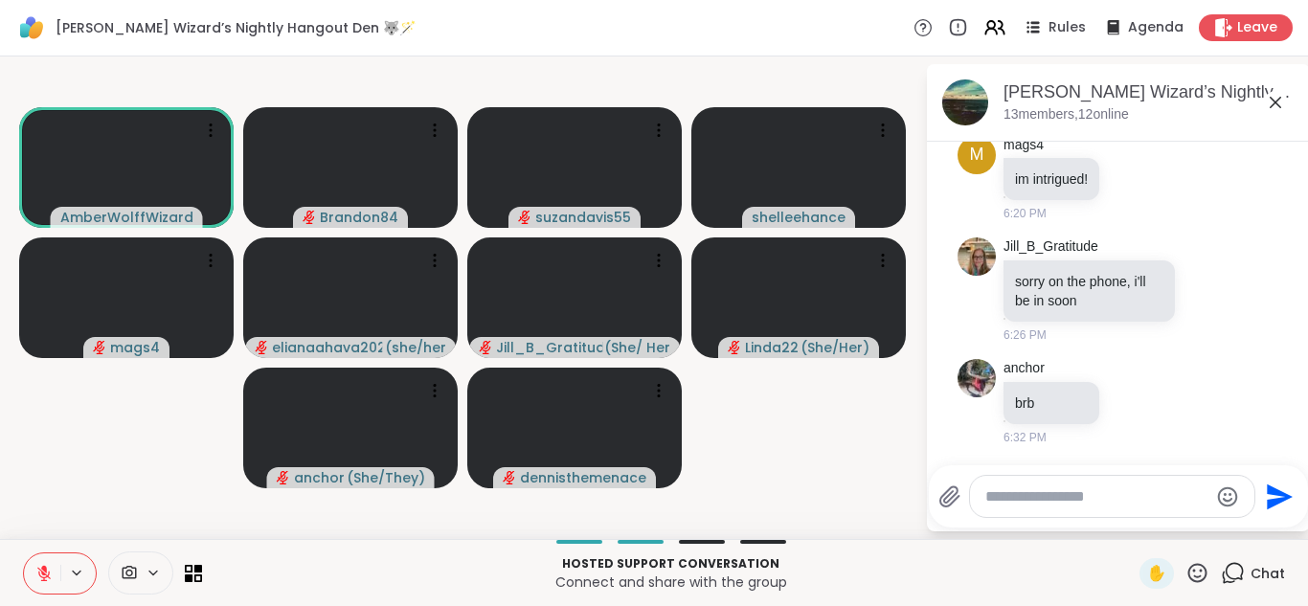
click at [24, 553] on button at bounding box center [42, 573] width 36 height 40
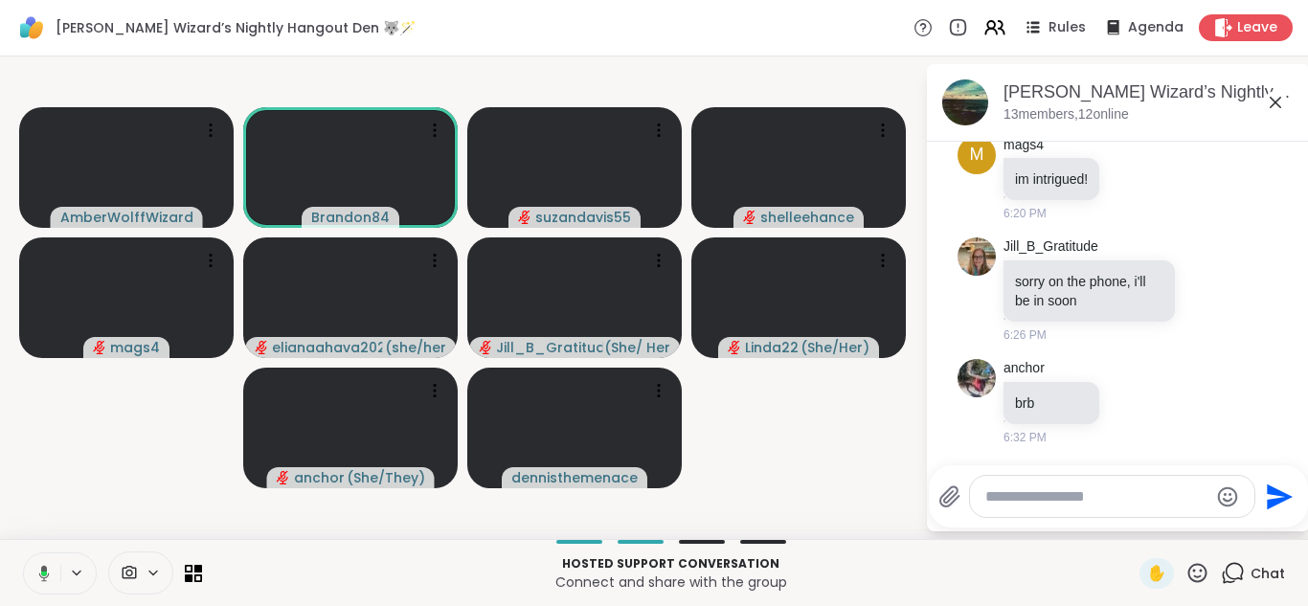
click at [21, 553] on button at bounding box center [40, 573] width 39 height 40
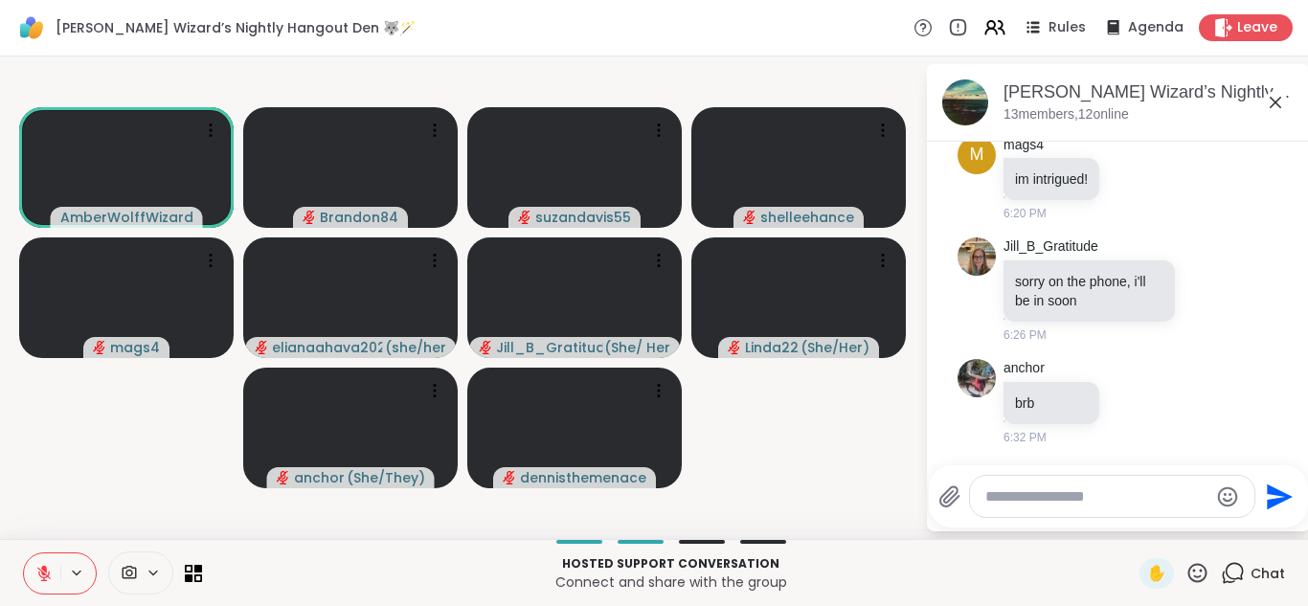
click at [24, 553] on button at bounding box center [42, 573] width 36 height 40
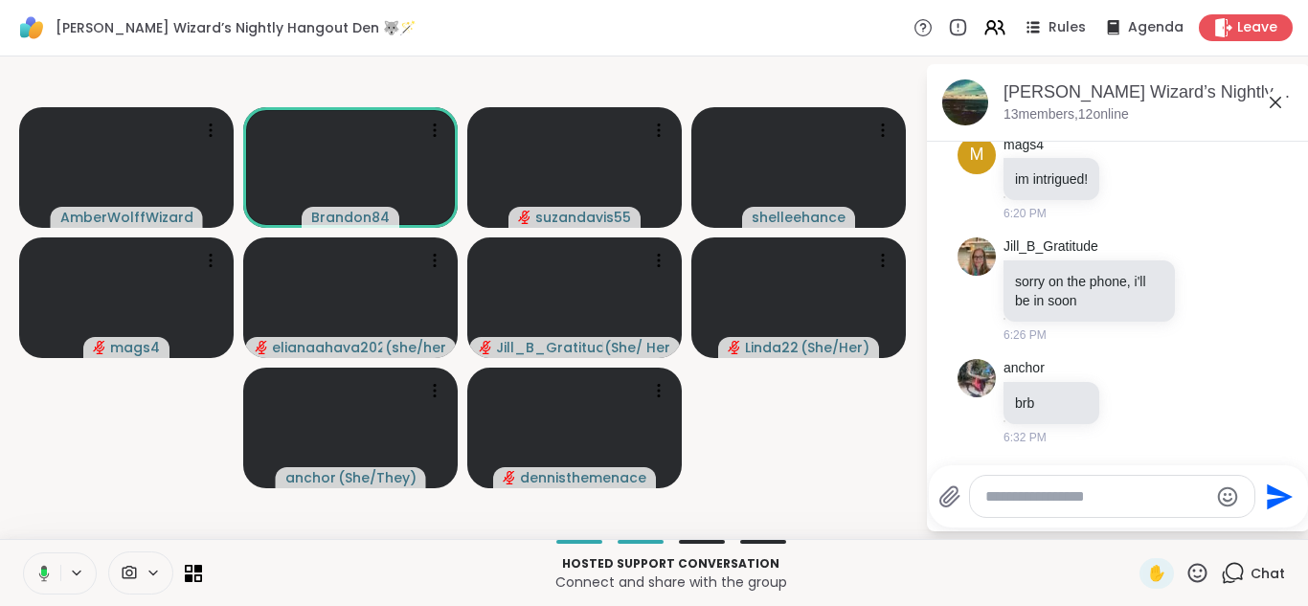
click at [21, 553] on button at bounding box center [40, 573] width 39 height 40
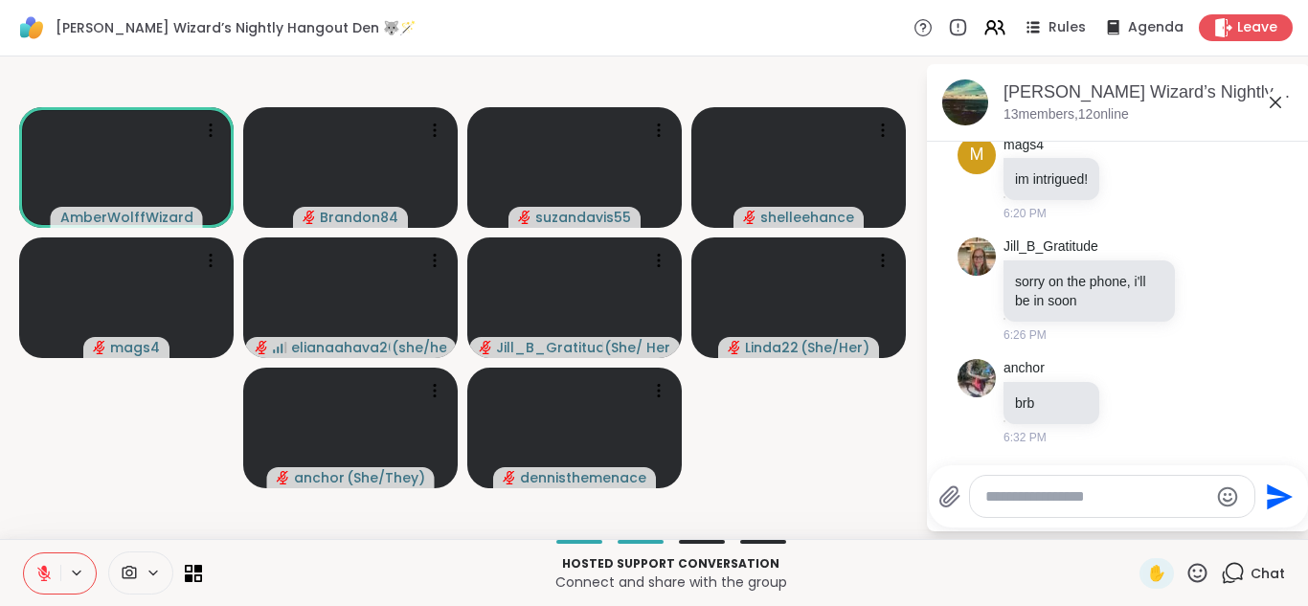
click at [24, 553] on button at bounding box center [42, 573] width 36 height 40
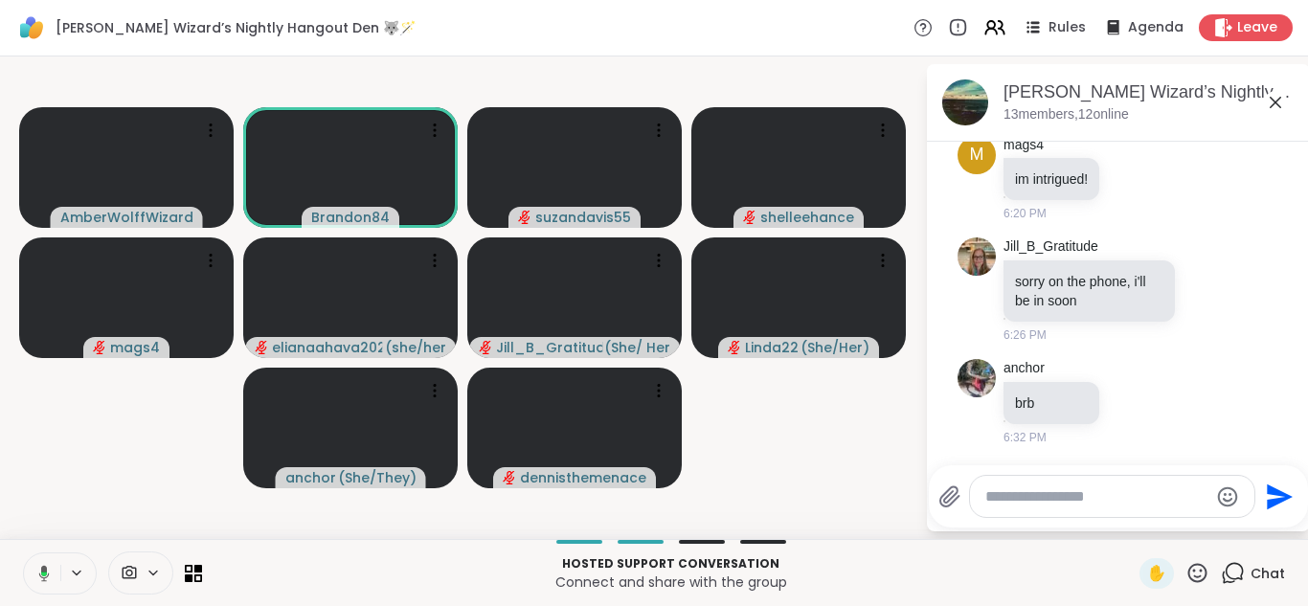
click at [21, 553] on button at bounding box center [40, 573] width 39 height 40
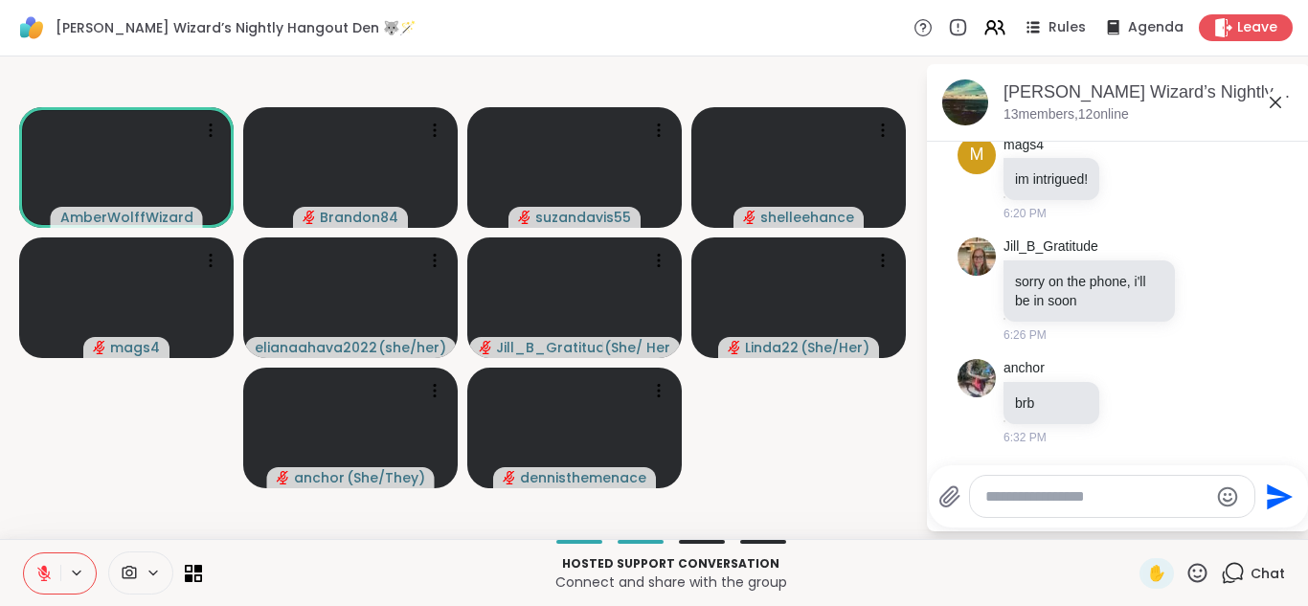
click at [24, 553] on button at bounding box center [42, 573] width 36 height 40
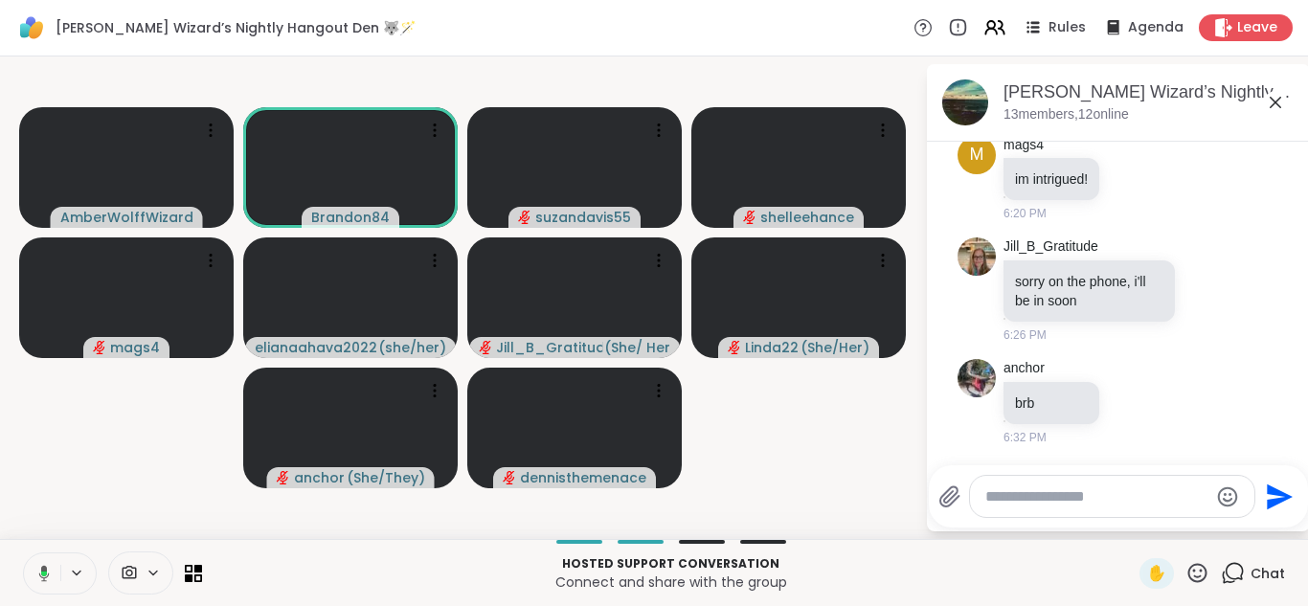
click at [21, 553] on button at bounding box center [40, 573] width 39 height 40
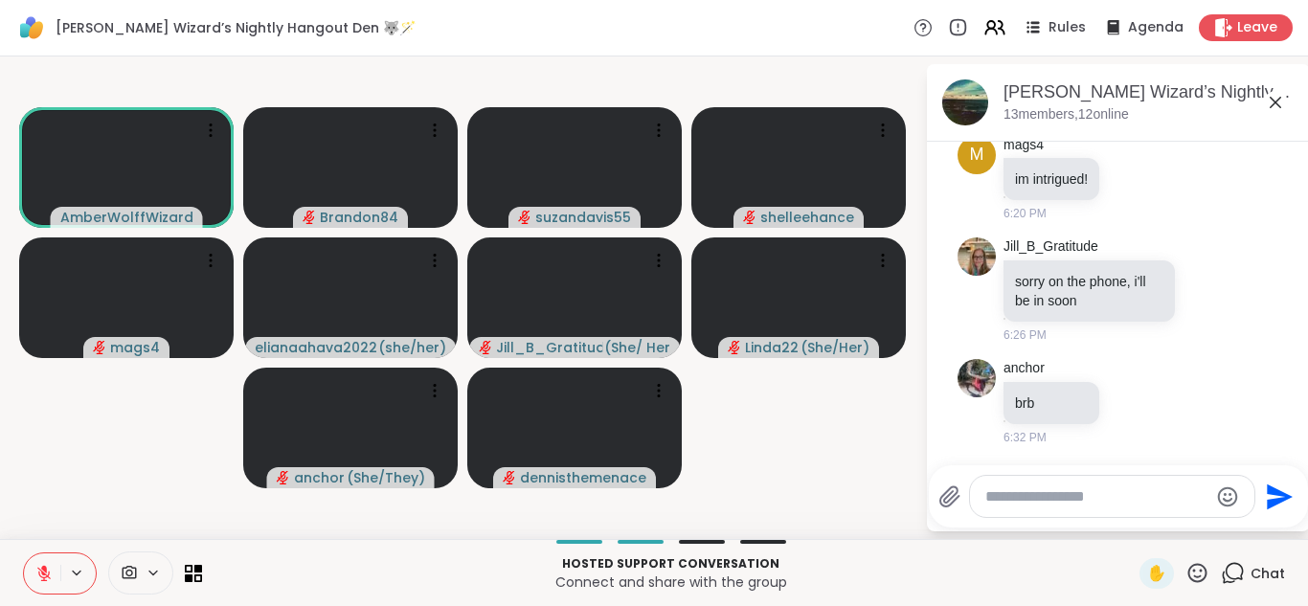
click at [24, 553] on button at bounding box center [42, 573] width 36 height 40
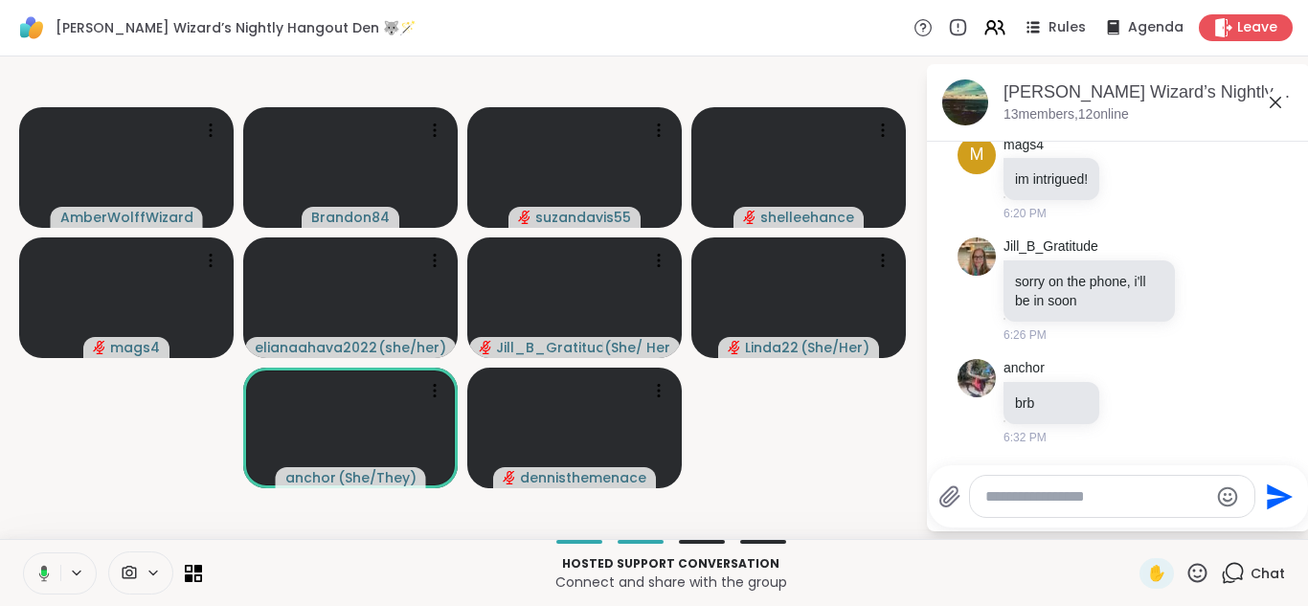
click at [21, 553] on button at bounding box center [40, 573] width 39 height 40
click at [24, 553] on button at bounding box center [42, 573] width 36 height 40
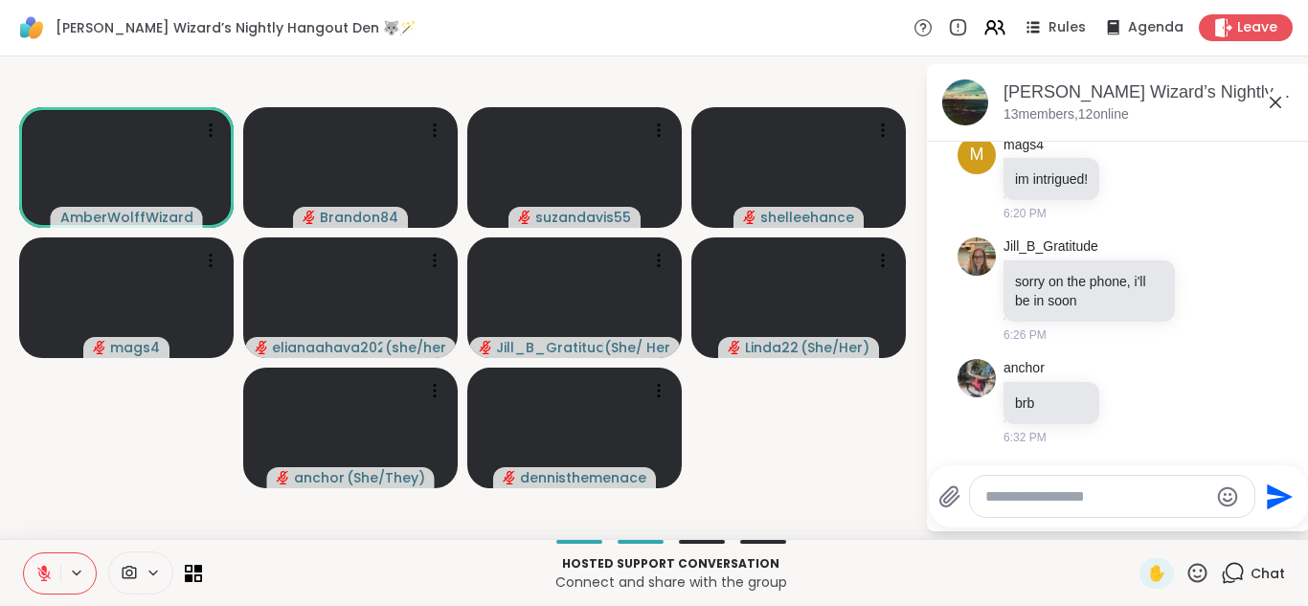
click at [24, 553] on button at bounding box center [42, 573] width 36 height 40
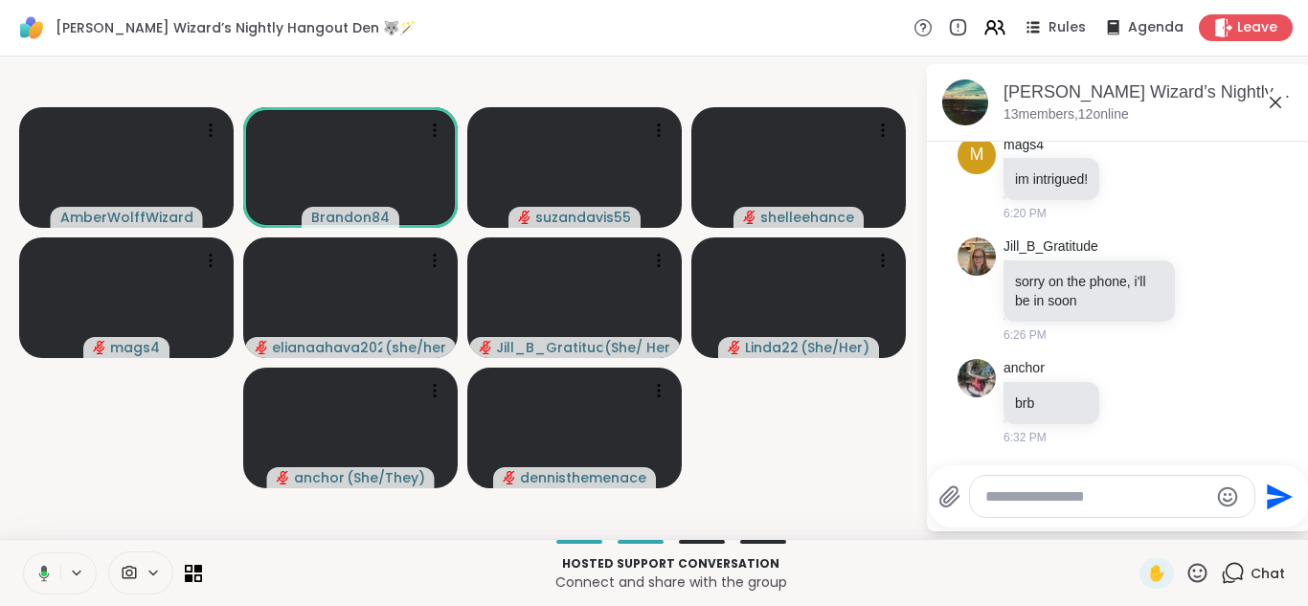
click at [21, 553] on button at bounding box center [40, 573] width 39 height 40
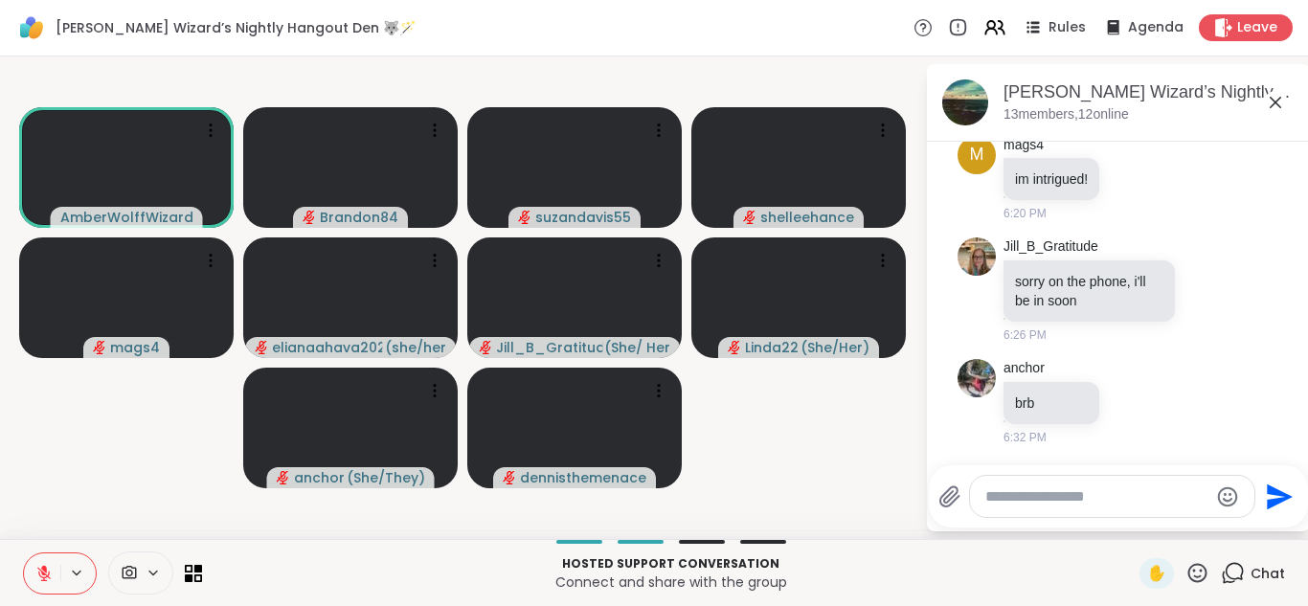
click at [24, 553] on button at bounding box center [42, 573] width 36 height 40
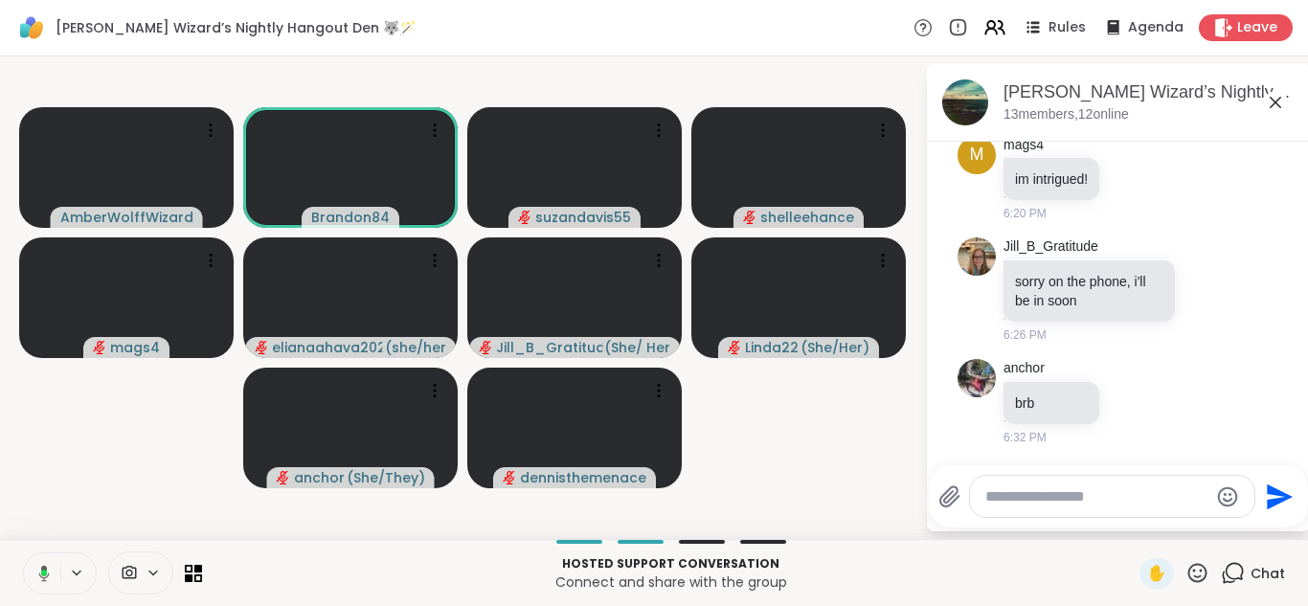
click at [21, 553] on button at bounding box center [40, 573] width 39 height 40
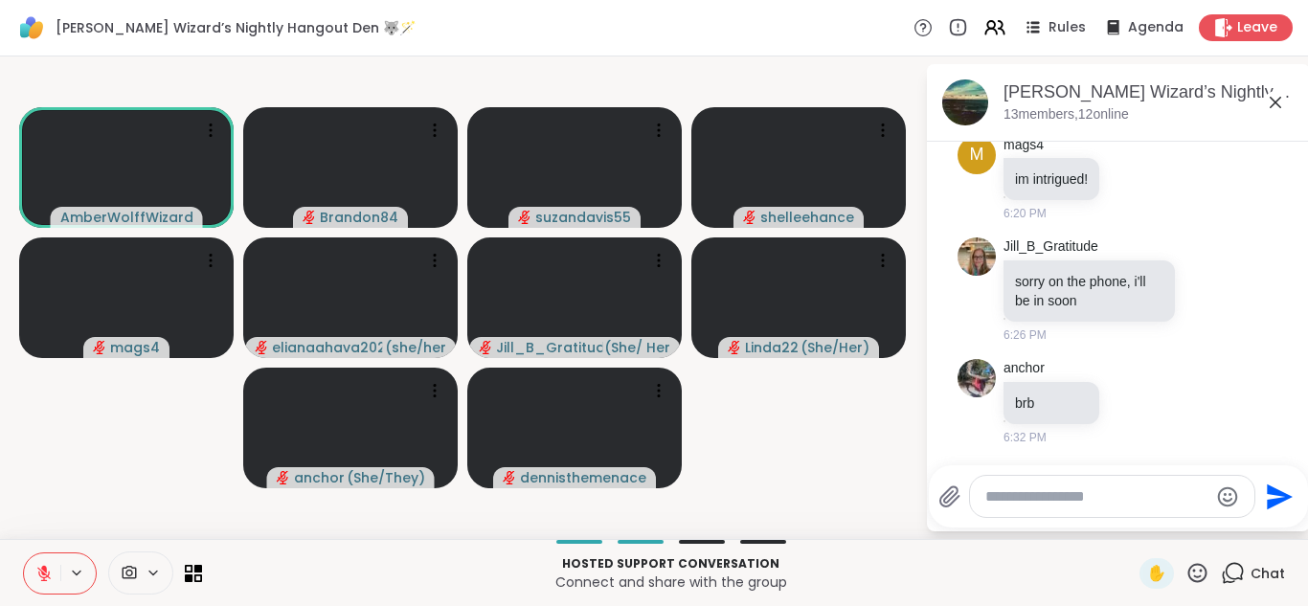
click at [24, 553] on button at bounding box center [42, 573] width 36 height 40
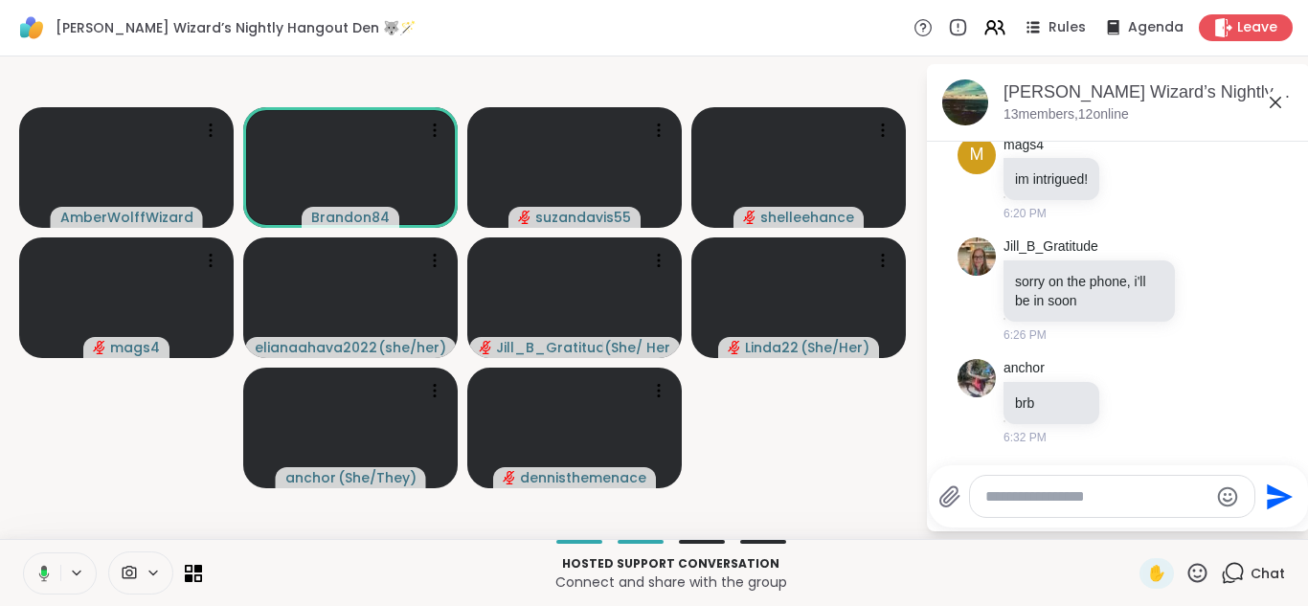
click at [21, 553] on button at bounding box center [40, 573] width 39 height 40
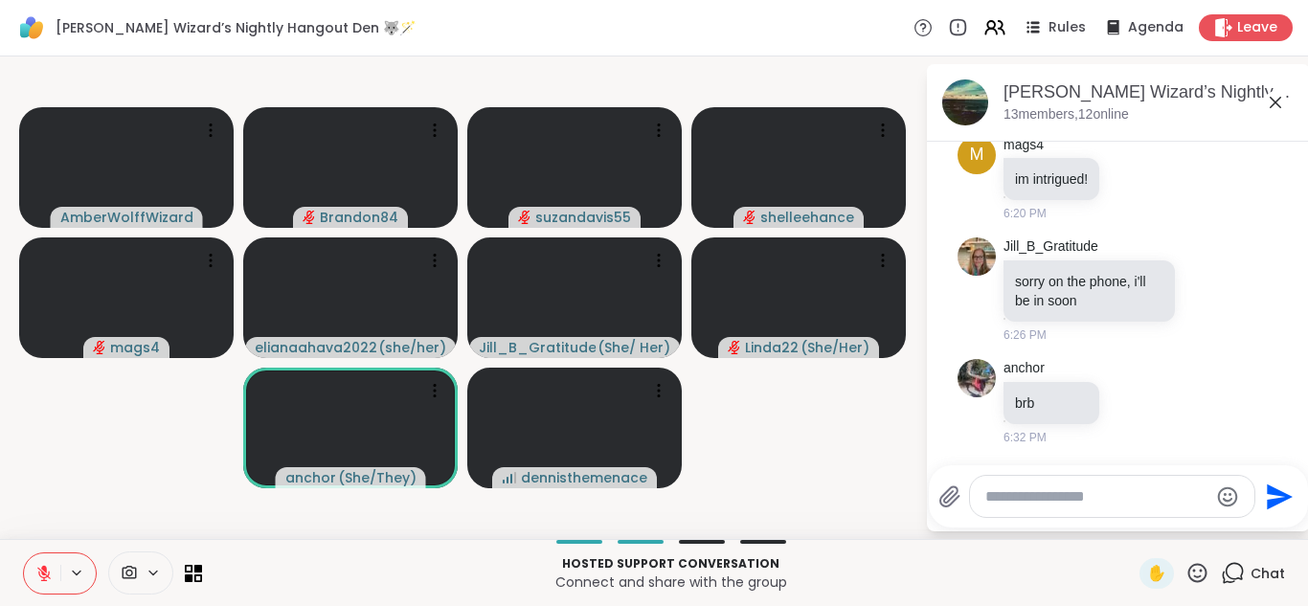
click at [24, 553] on button at bounding box center [42, 573] width 36 height 40
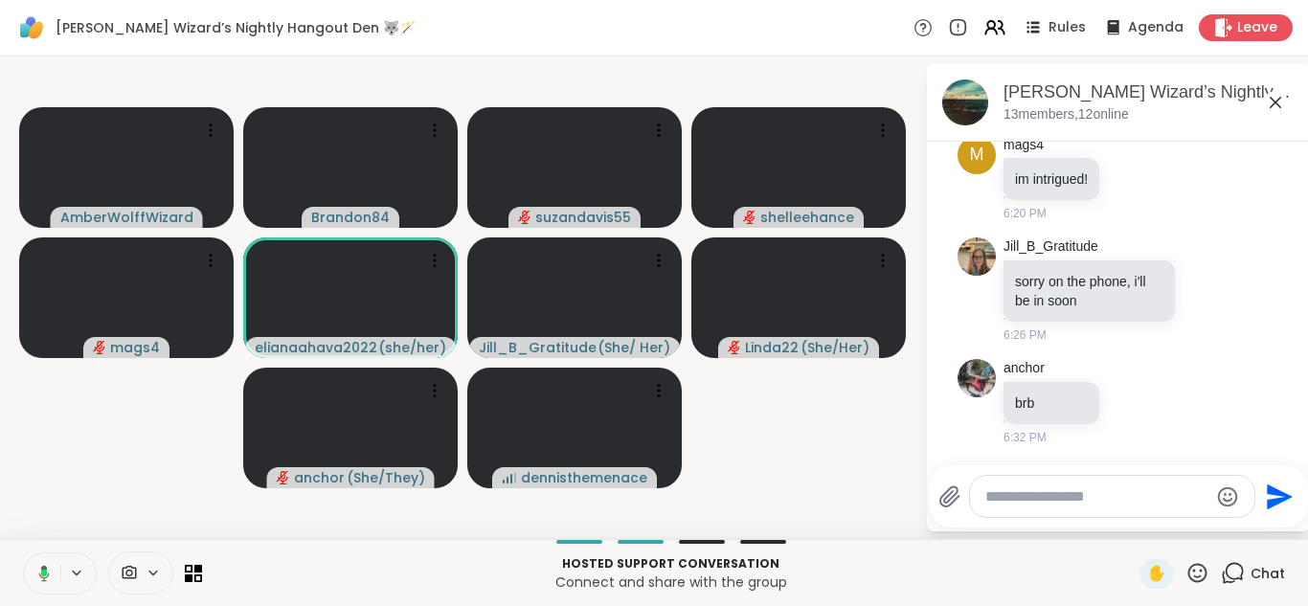
click at [21, 553] on button at bounding box center [40, 573] width 39 height 40
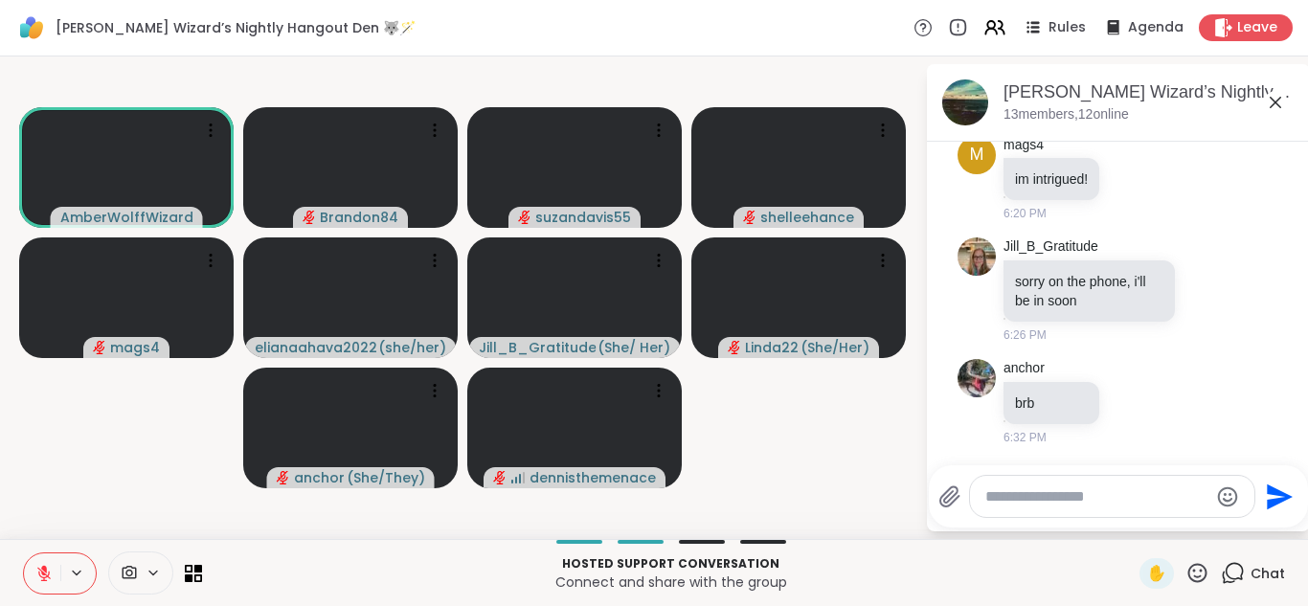
click at [24, 553] on button at bounding box center [42, 573] width 36 height 40
click at [21, 553] on button at bounding box center [40, 573] width 39 height 40
click at [24, 553] on button at bounding box center [42, 573] width 36 height 40
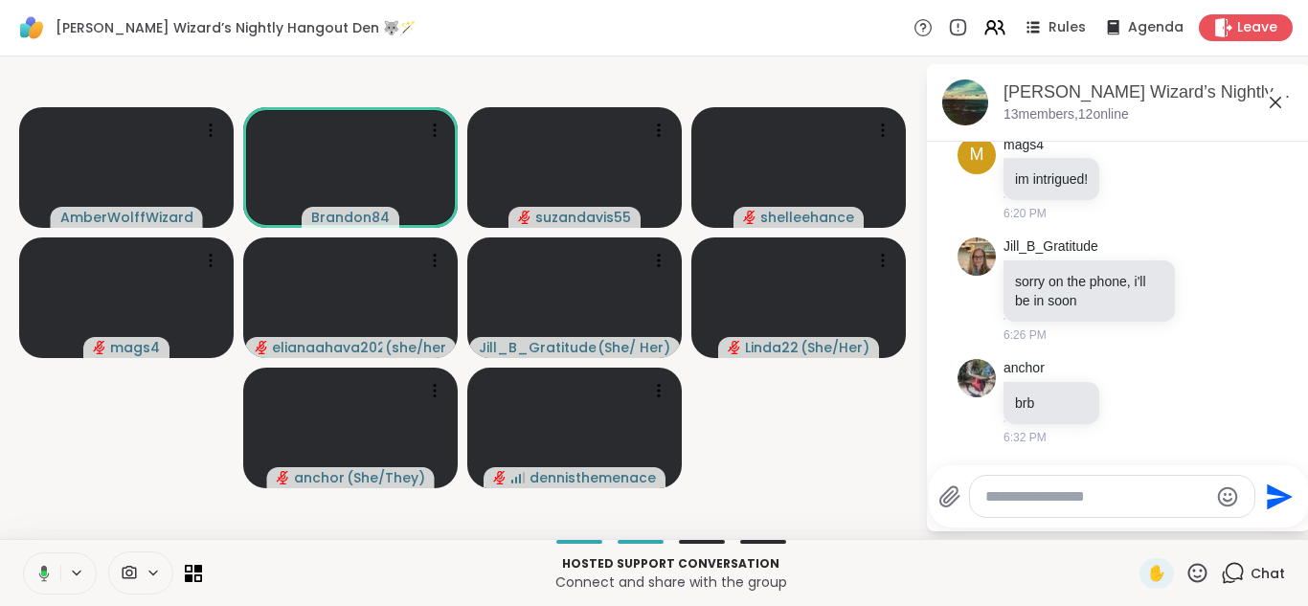
click at [21, 553] on button at bounding box center [40, 573] width 39 height 40
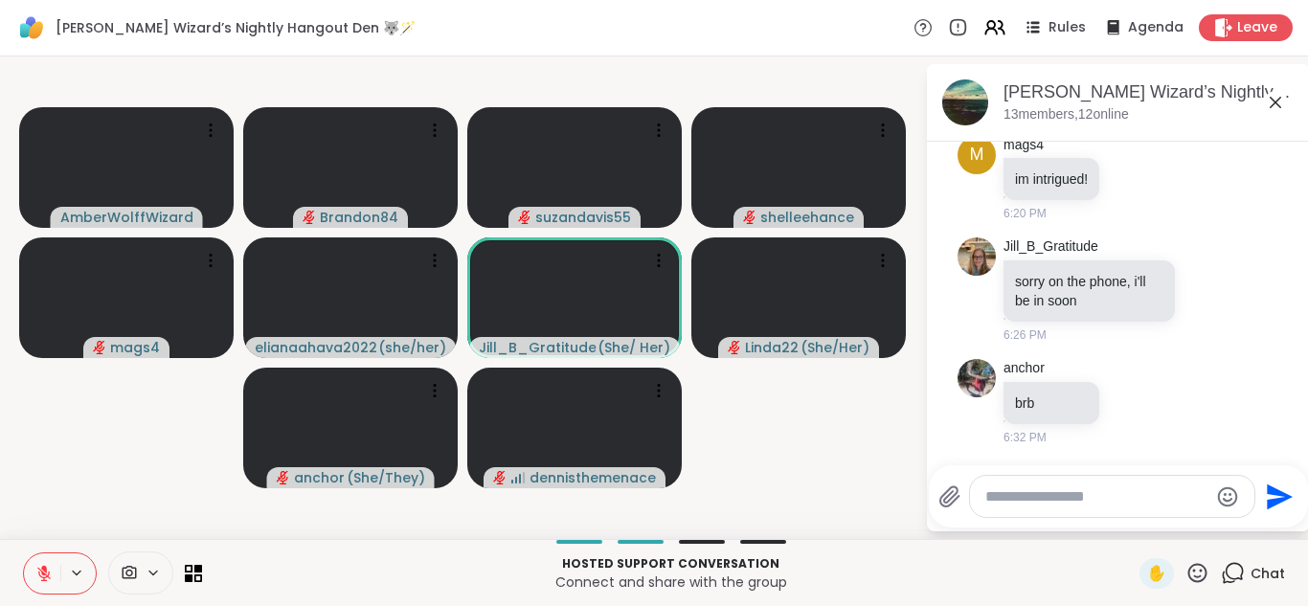
click at [24, 553] on button at bounding box center [42, 573] width 36 height 40
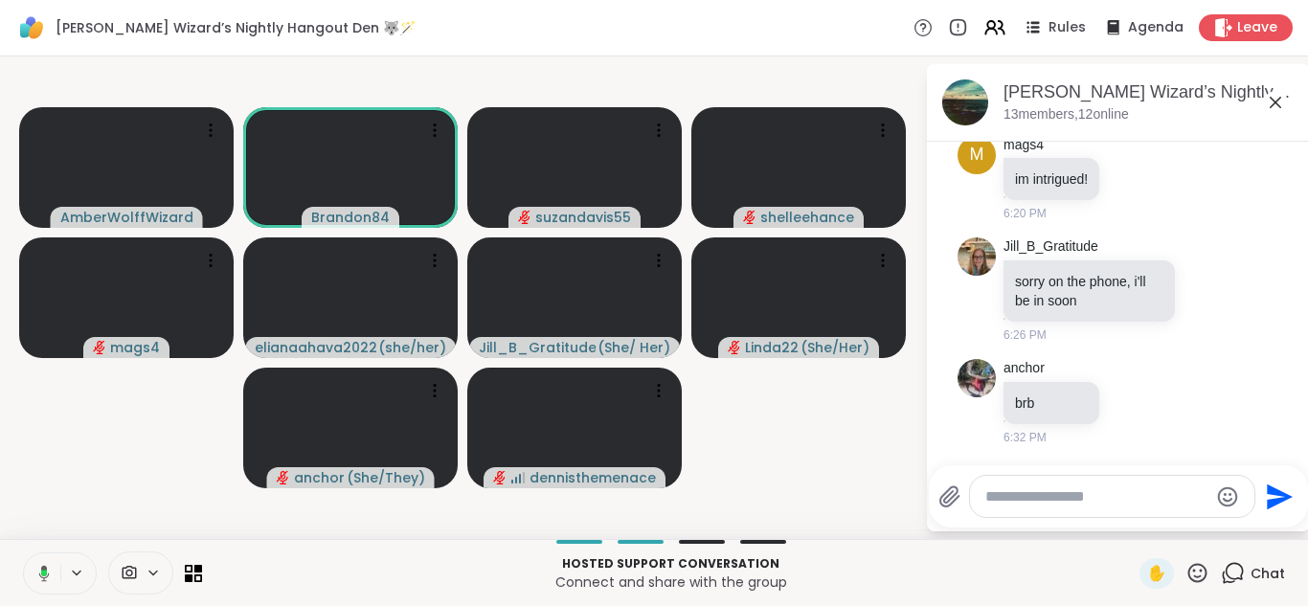
click at [21, 553] on button at bounding box center [40, 573] width 39 height 40
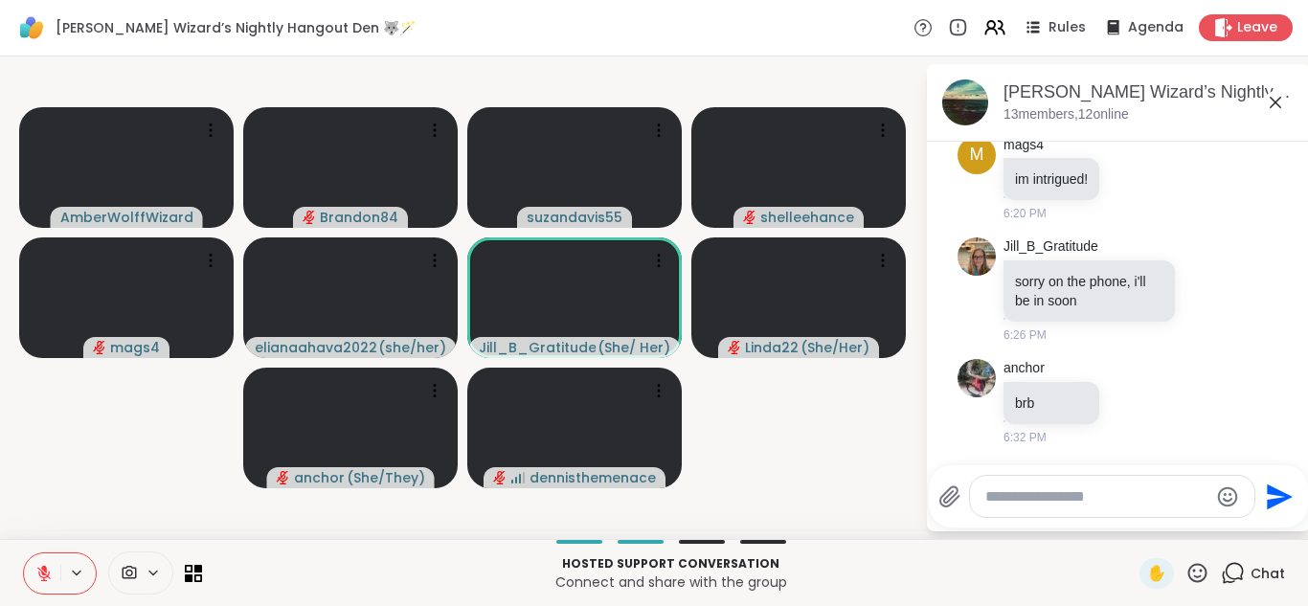
click at [46, 566] on icon at bounding box center [43, 573] width 17 height 17
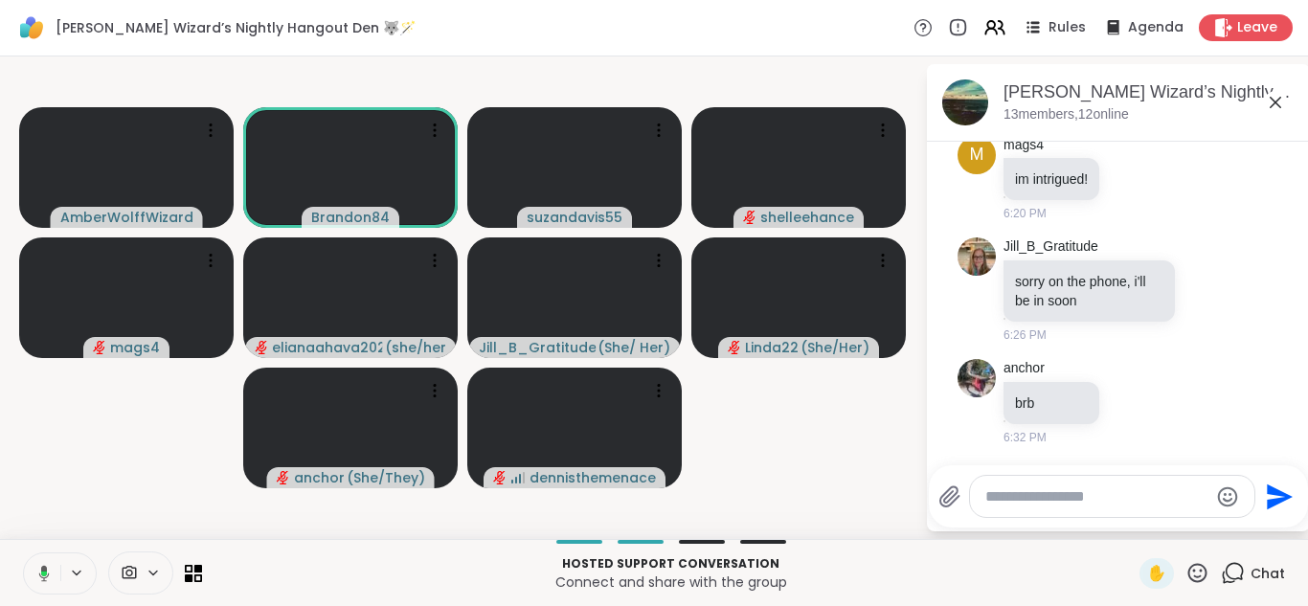
click at [21, 553] on button at bounding box center [40, 573] width 39 height 40
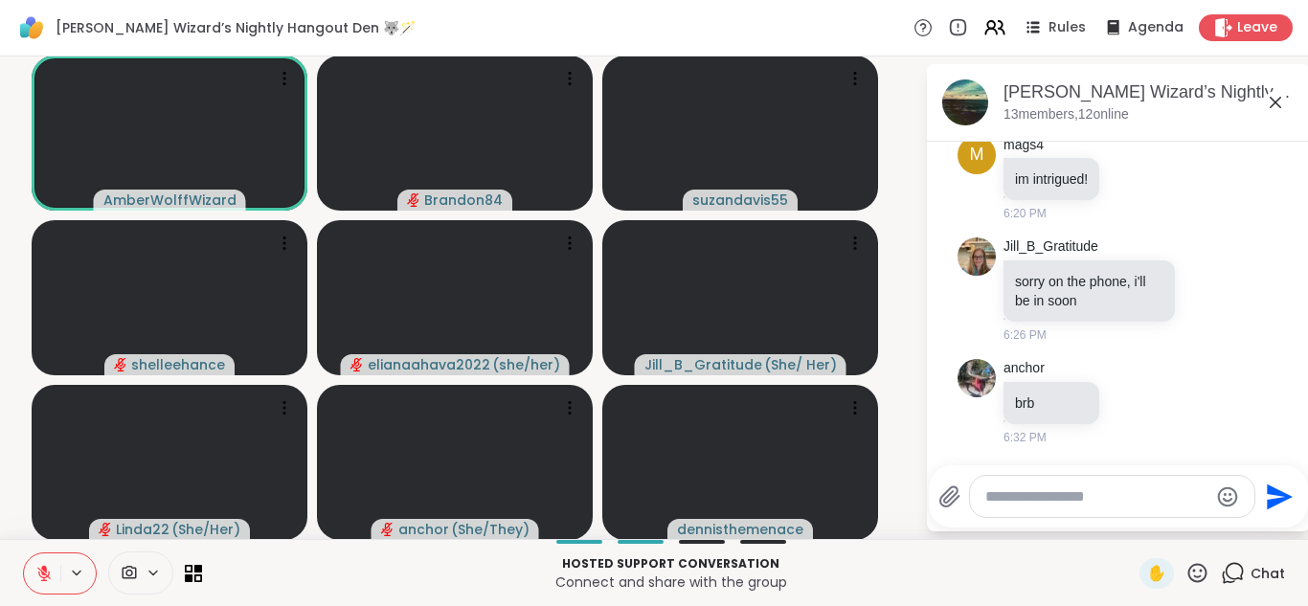
click at [24, 553] on button at bounding box center [42, 573] width 36 height 40
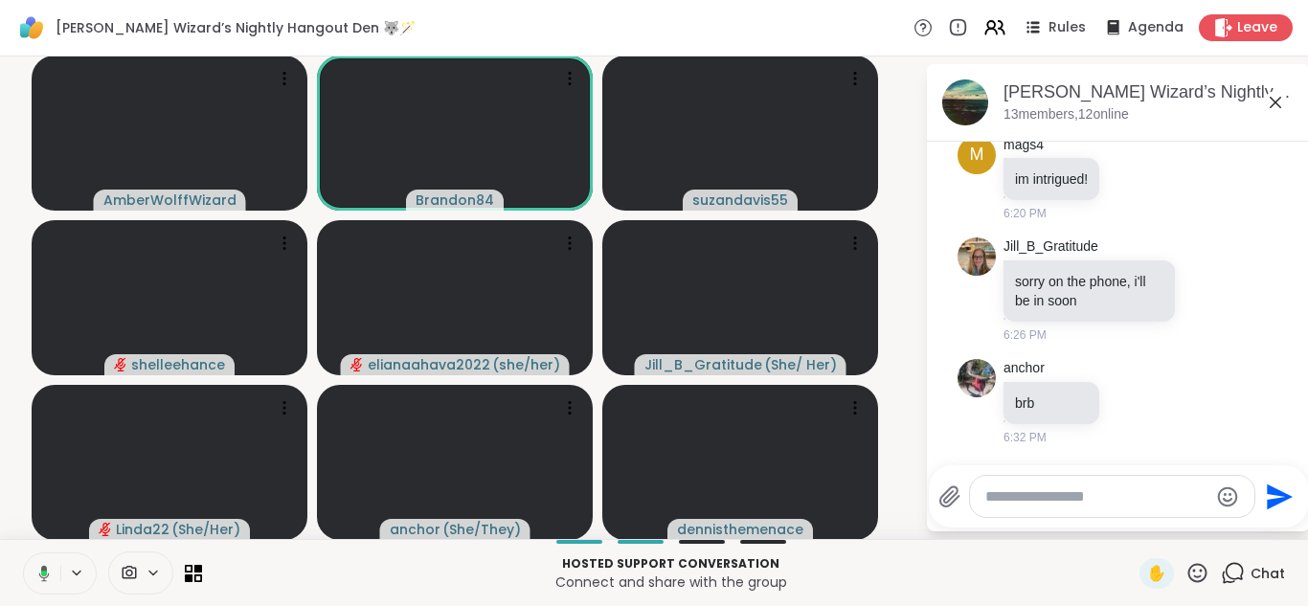
click at [21, 553] on button at bounding box center [40, 573] width 39 height 40
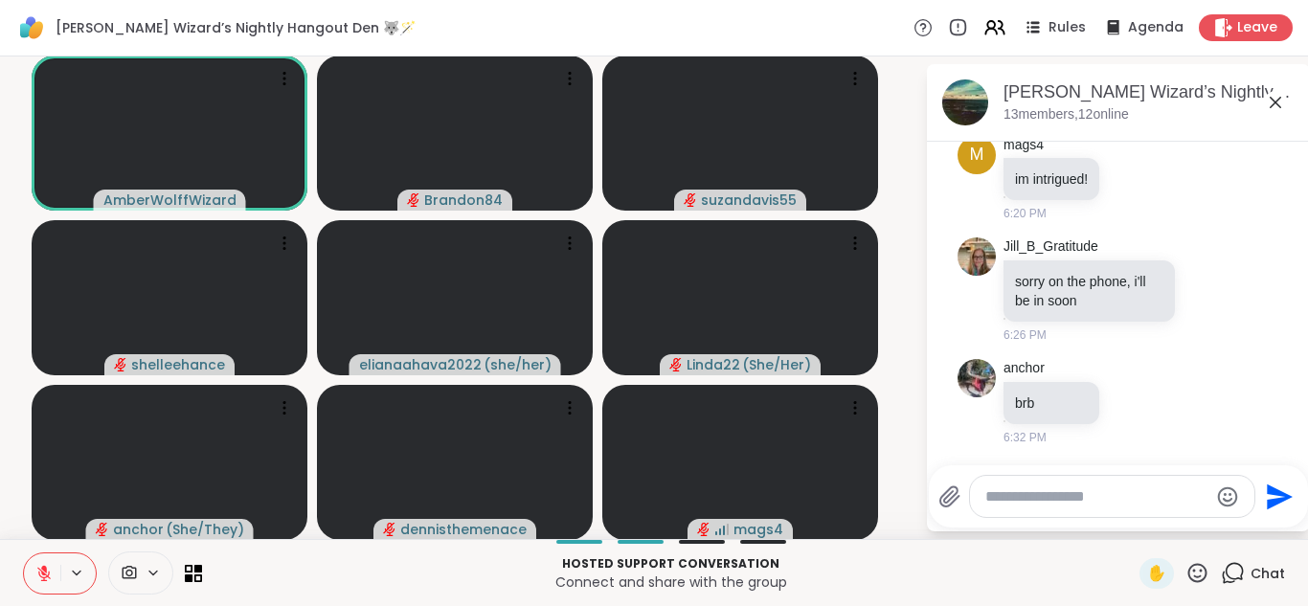
click at [24, 553] on button at bounding box center [42, 573] width 36 height 40
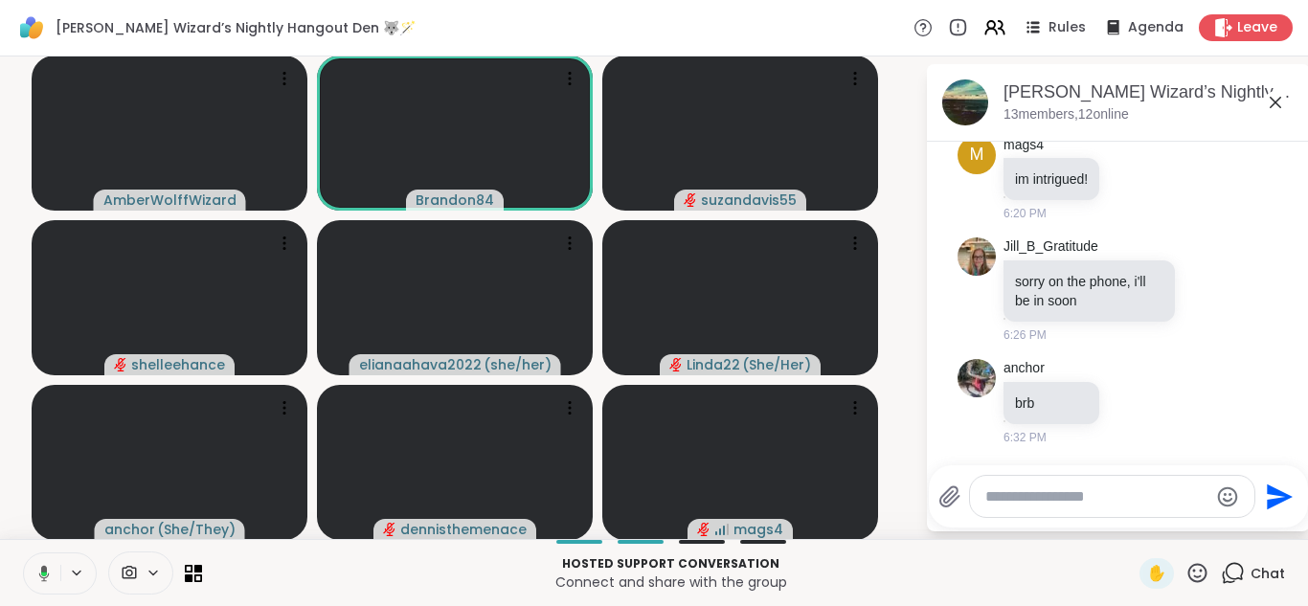
click at [21, 553] on button at bounding box center [40, 573] width 39 height 40
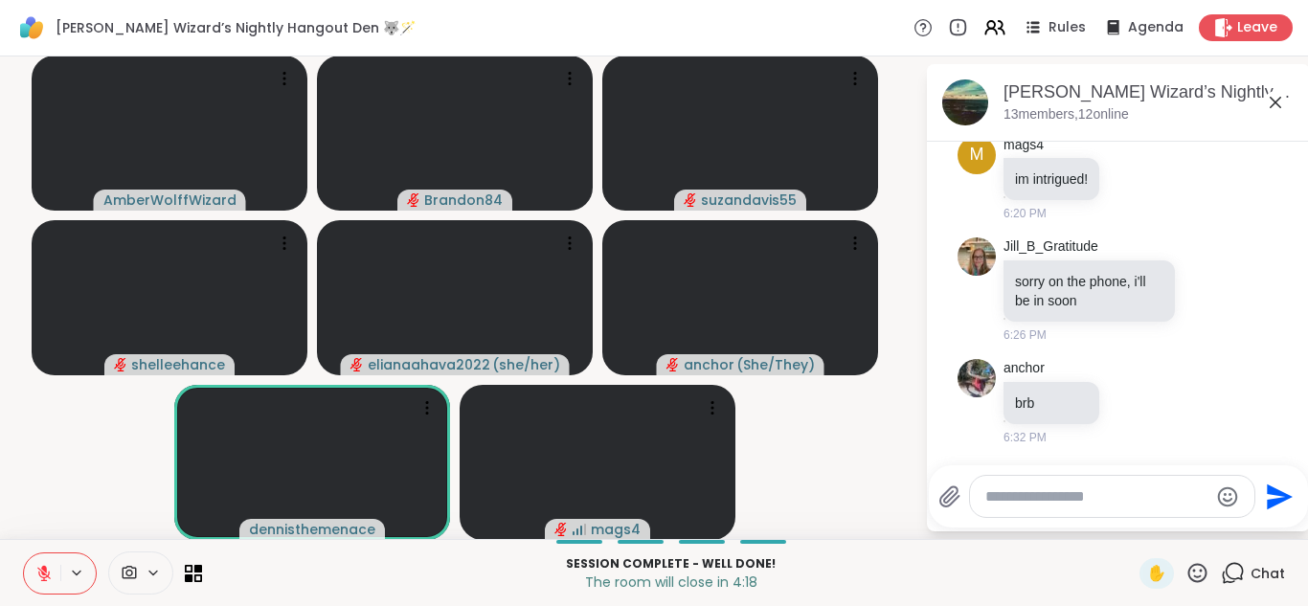
click at [24, 553] on button at bounding box center [42, 573] width 36 height 40
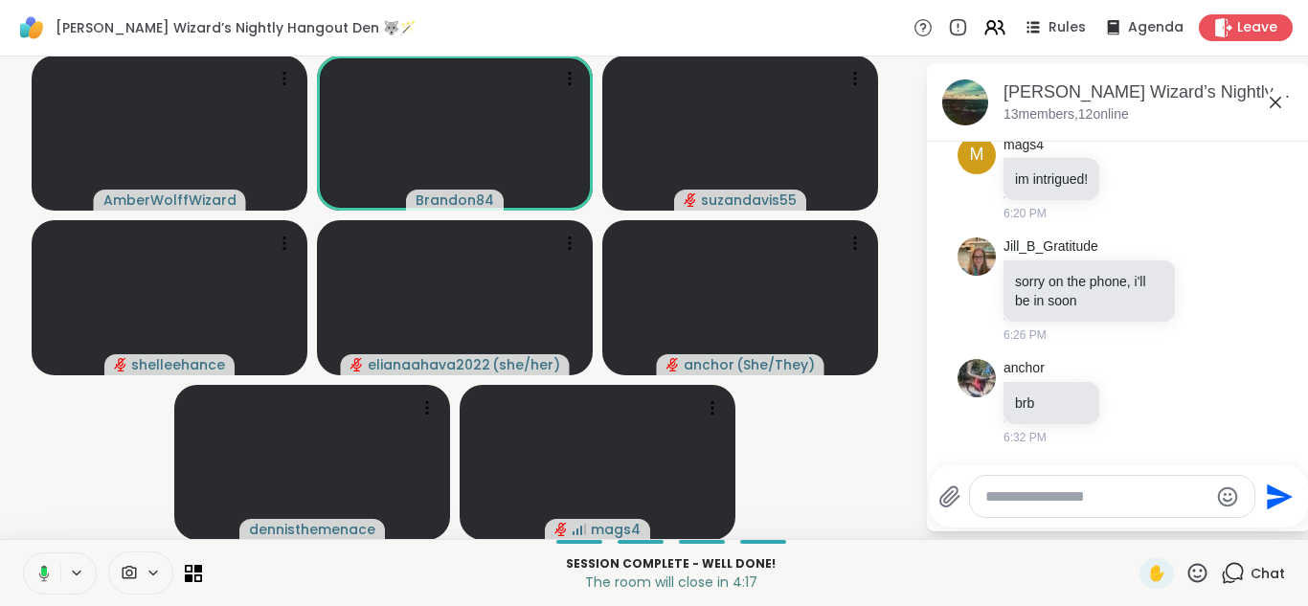
click at [21, 553] on button at bounding box center [40, 573] width 39 height 40
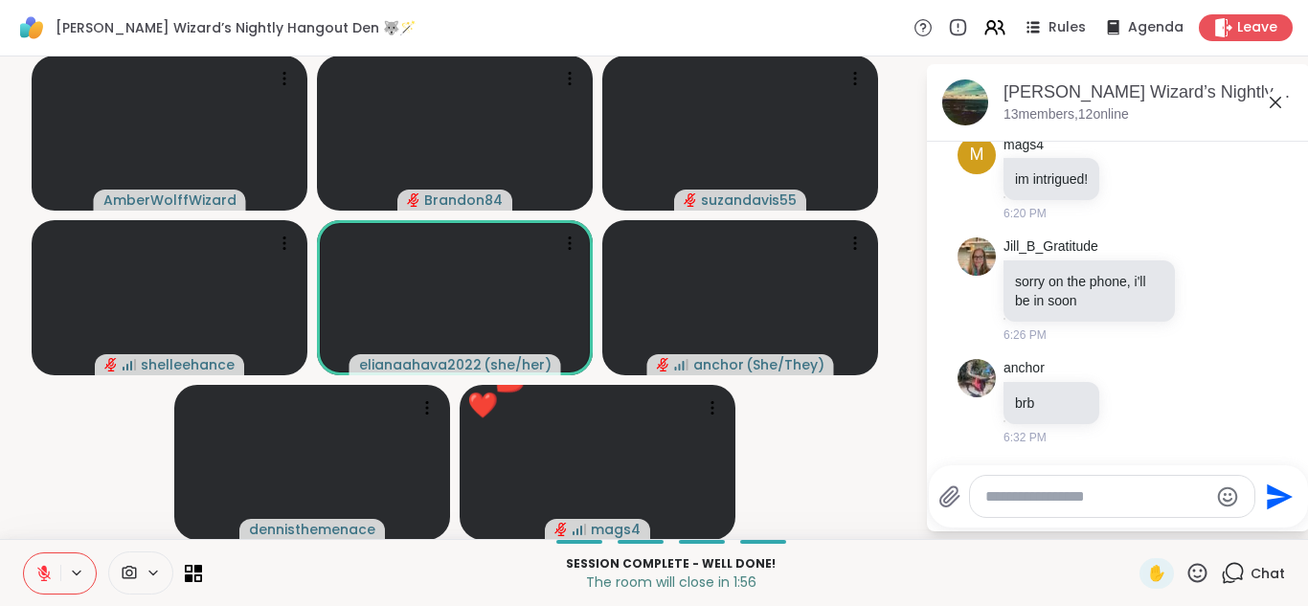
click at [1185, 570] on icon at bounding box center [1197, 573] width 24 height 24
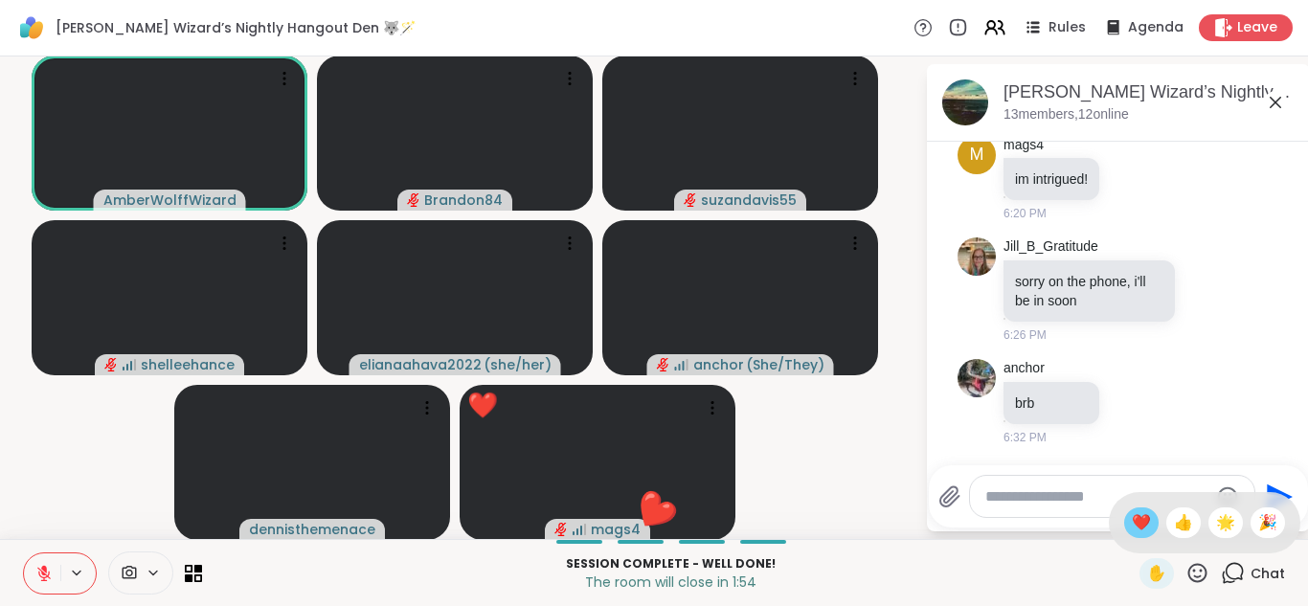
click at [1131, 511] on span "❤️" at bounding box center [1140, 522] width 19 height 23
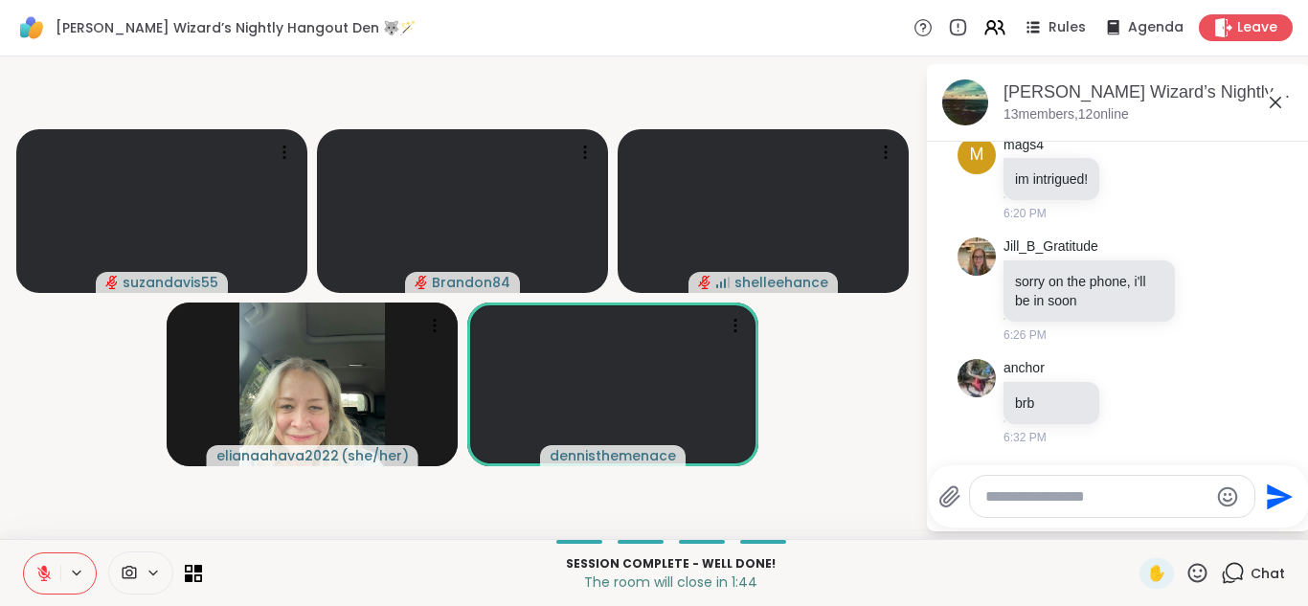
click at [48, 569] on icon at bounding box center [43, 573] width 17 height 17
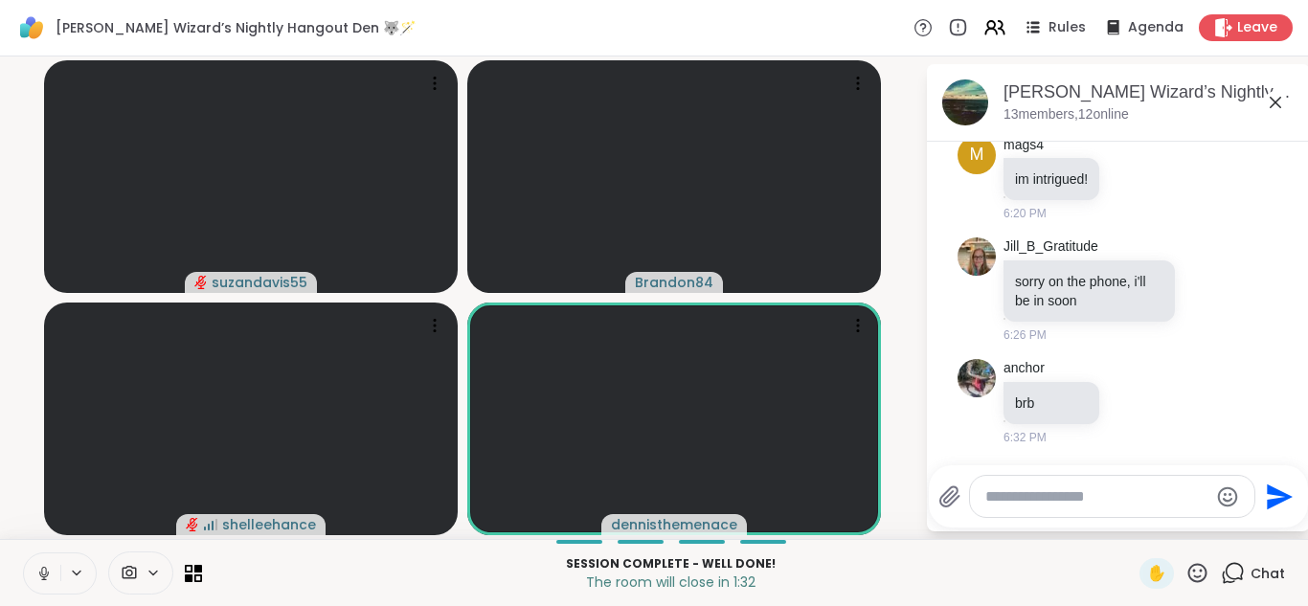
click at [36, 575] on icon at bounding box center [43, 573] width 17 height 17
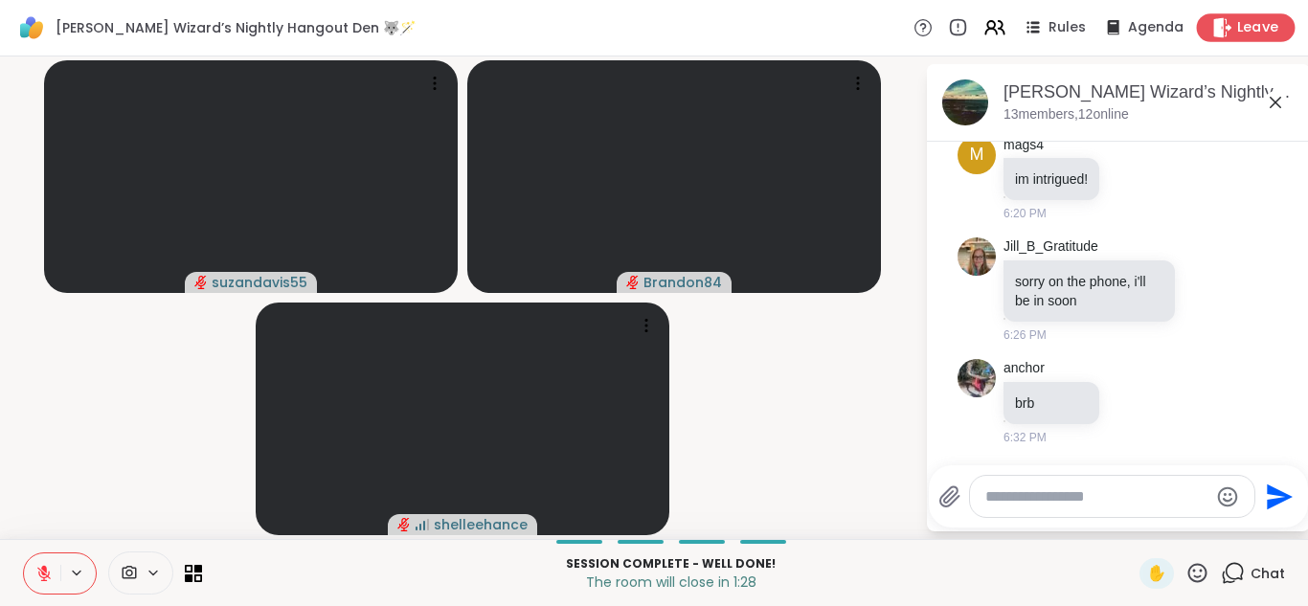
click at [1219, 20] on div "Leave" at bounding box center [1246, 27] width 99 height 28
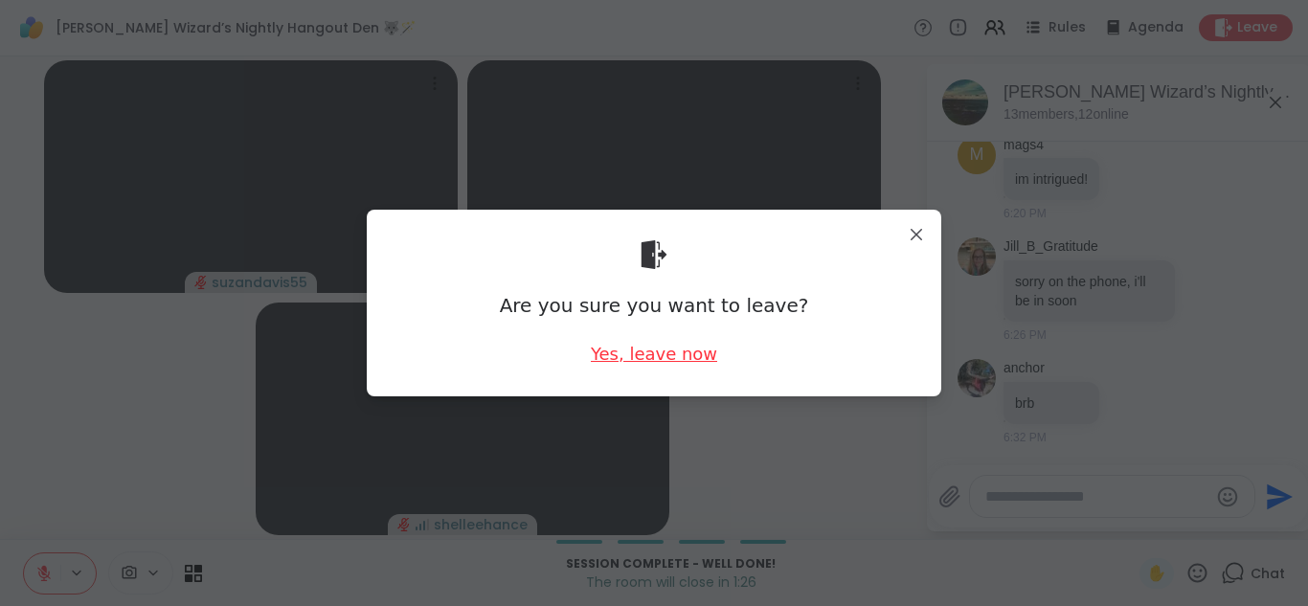
click at [664, 354] on div "Yes, leave now" at bounding box center [654, 354] width 126 height 24
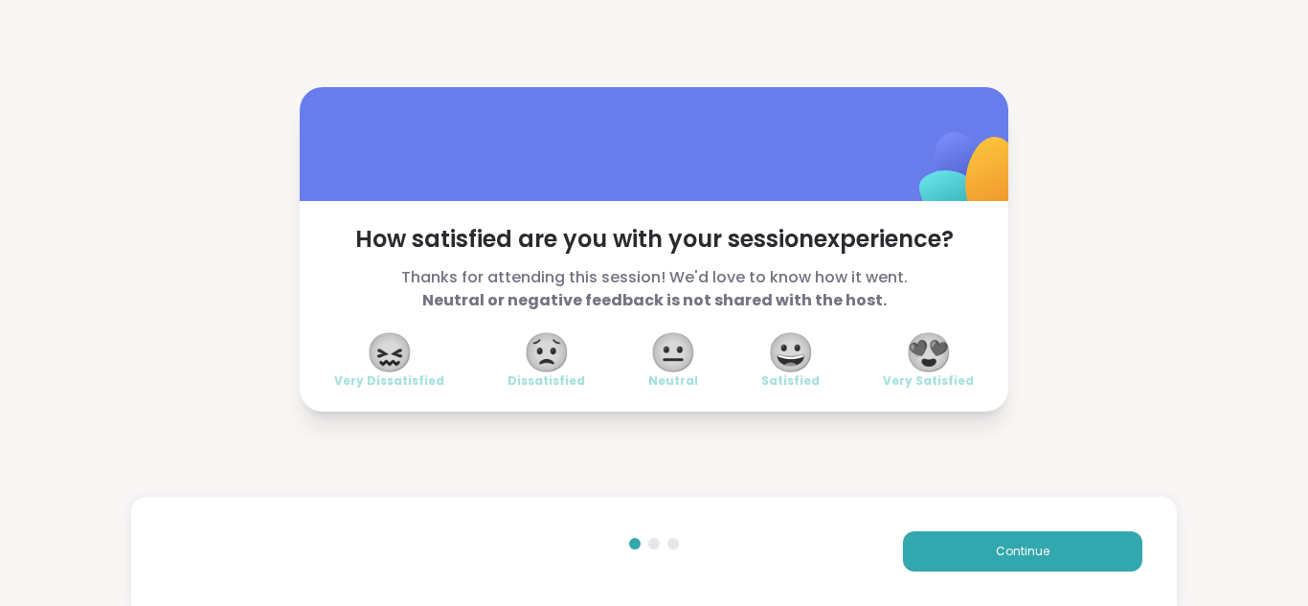
click at [910, 361] on span "😍" at bounding box center [929, 352] width 48 height 34
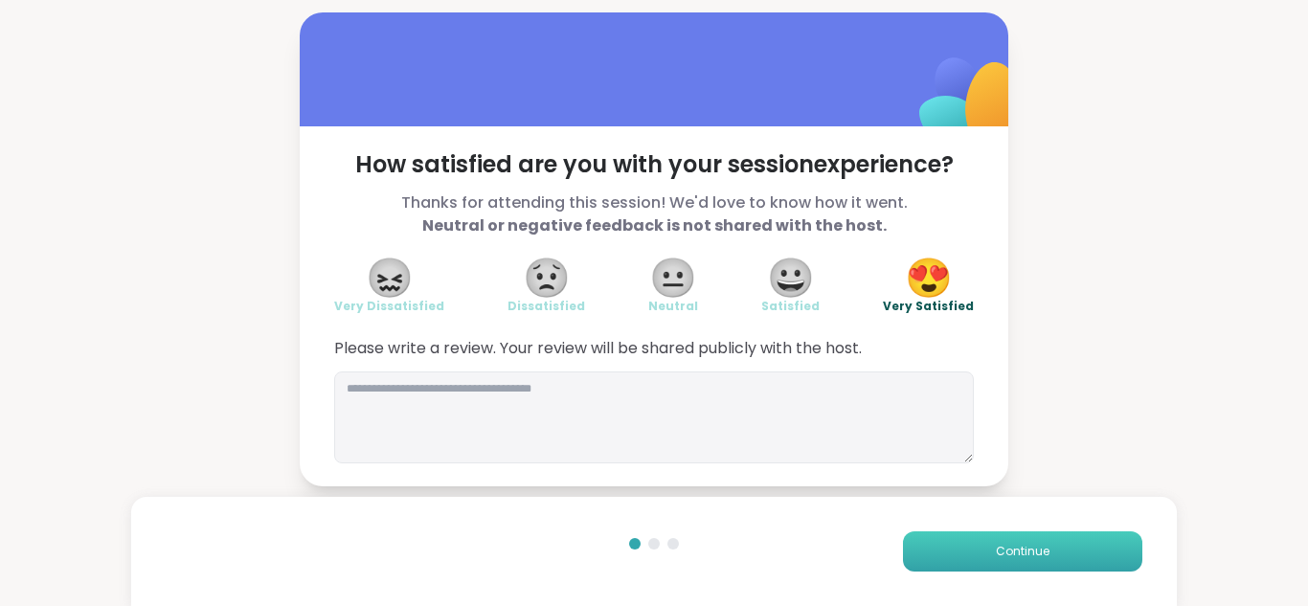
click at [1053, 563] on button "Continue" at bounding box center [1022, 551] width 239 height 40
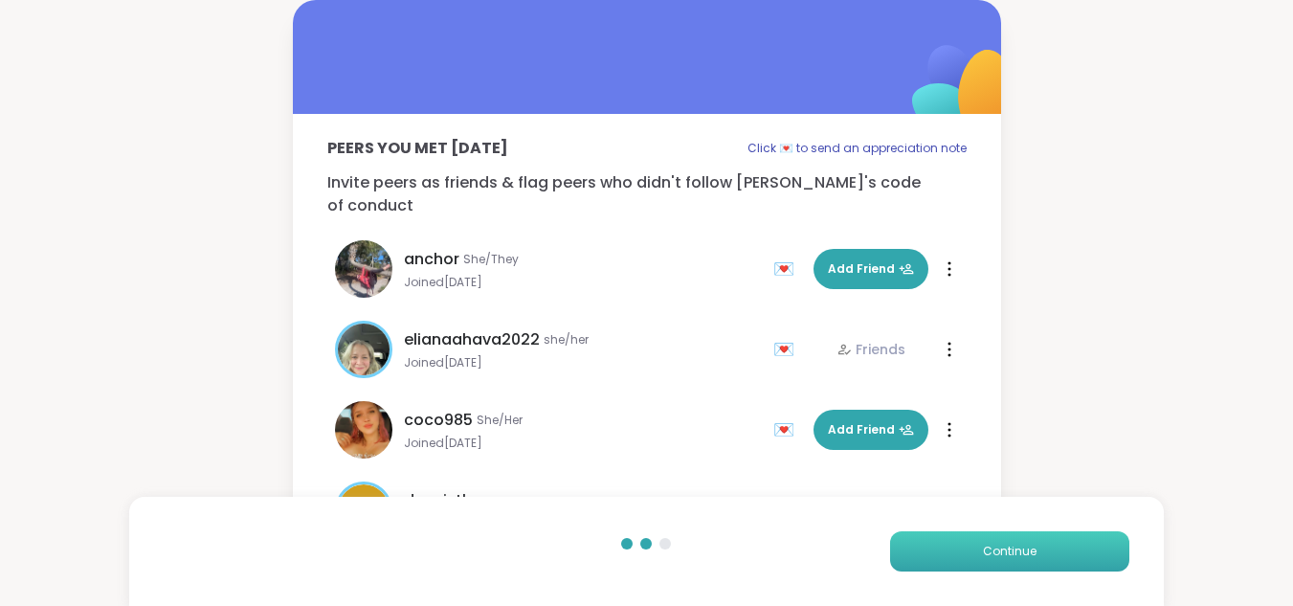
click at [1030, 549] on span "Continue" at bounding box center [1010, 551] width 54 height 17
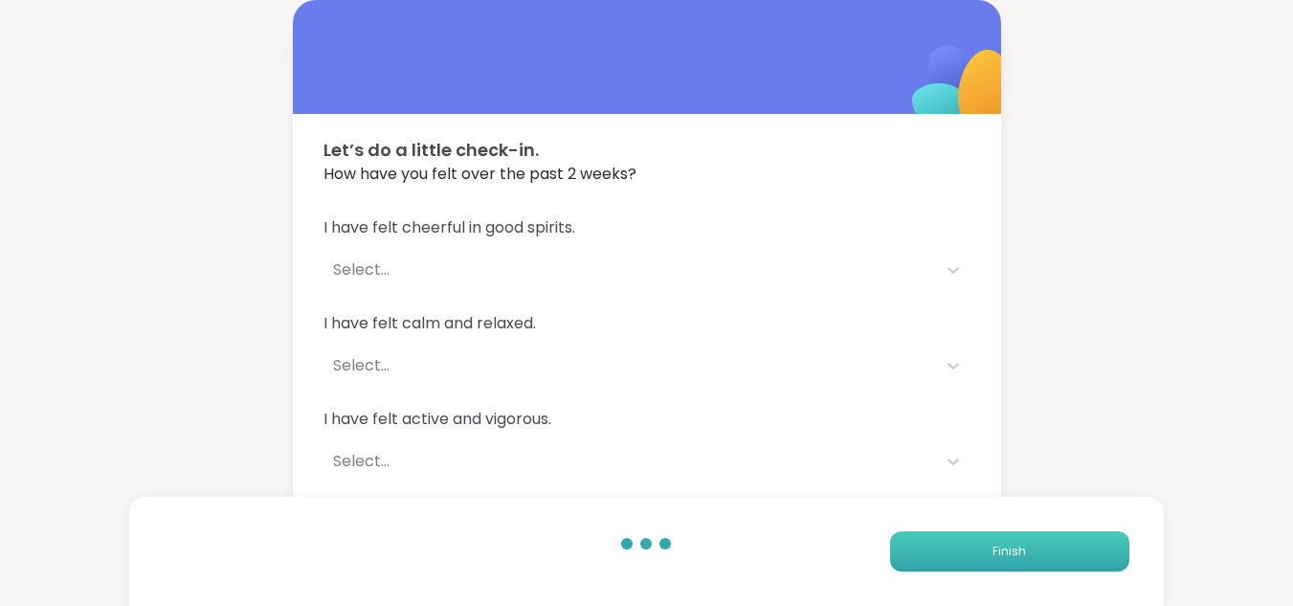
click at [1012, 548] on span "Finish" at bounding box center [1010, 551] width 34 height 17
